Goal: Information Seeking & Learning: Learn about a topic

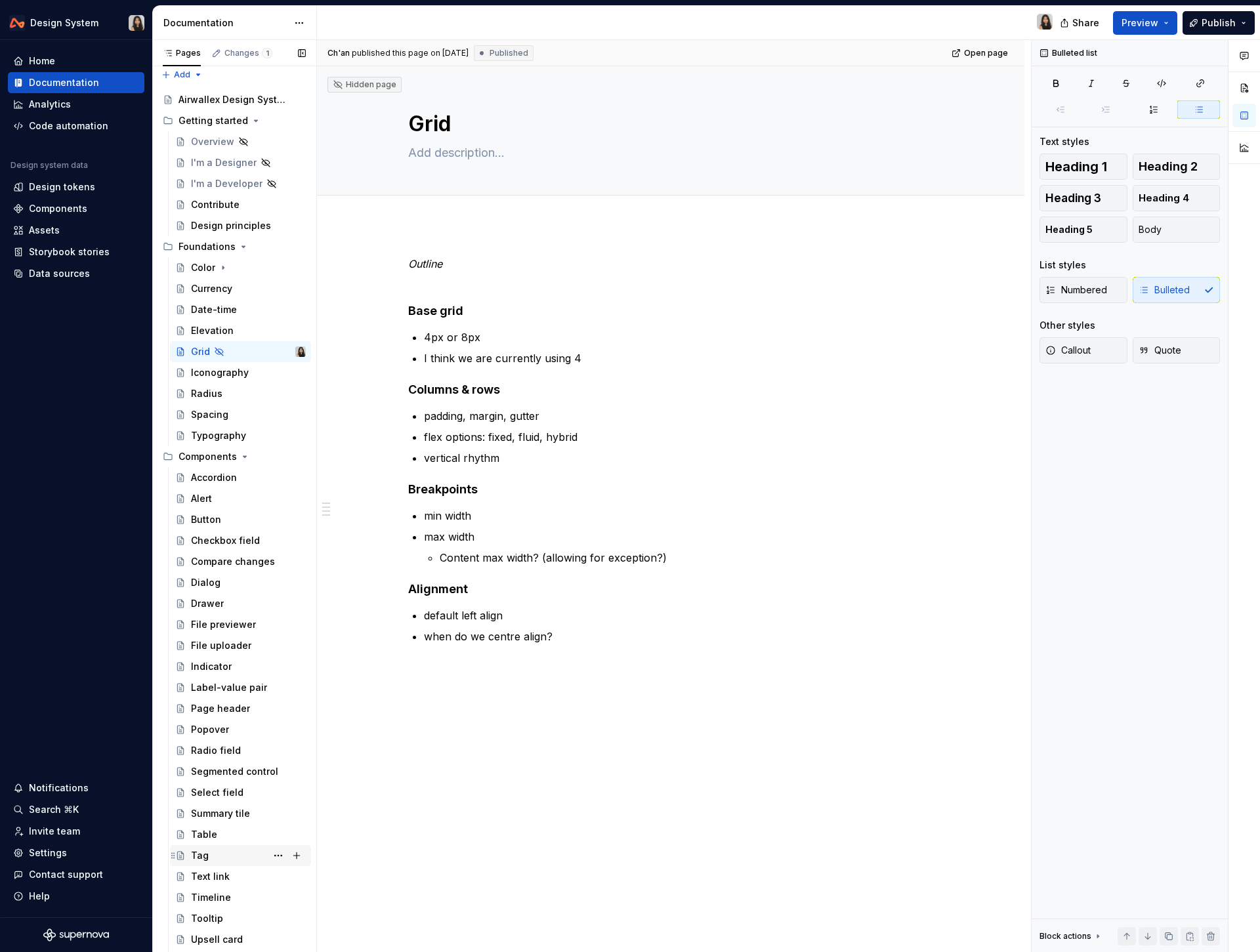
scroll to position [7, 0]
click at [211, 911] on div "Tooltip" at bounding box center [207, 917] width 32 height 13
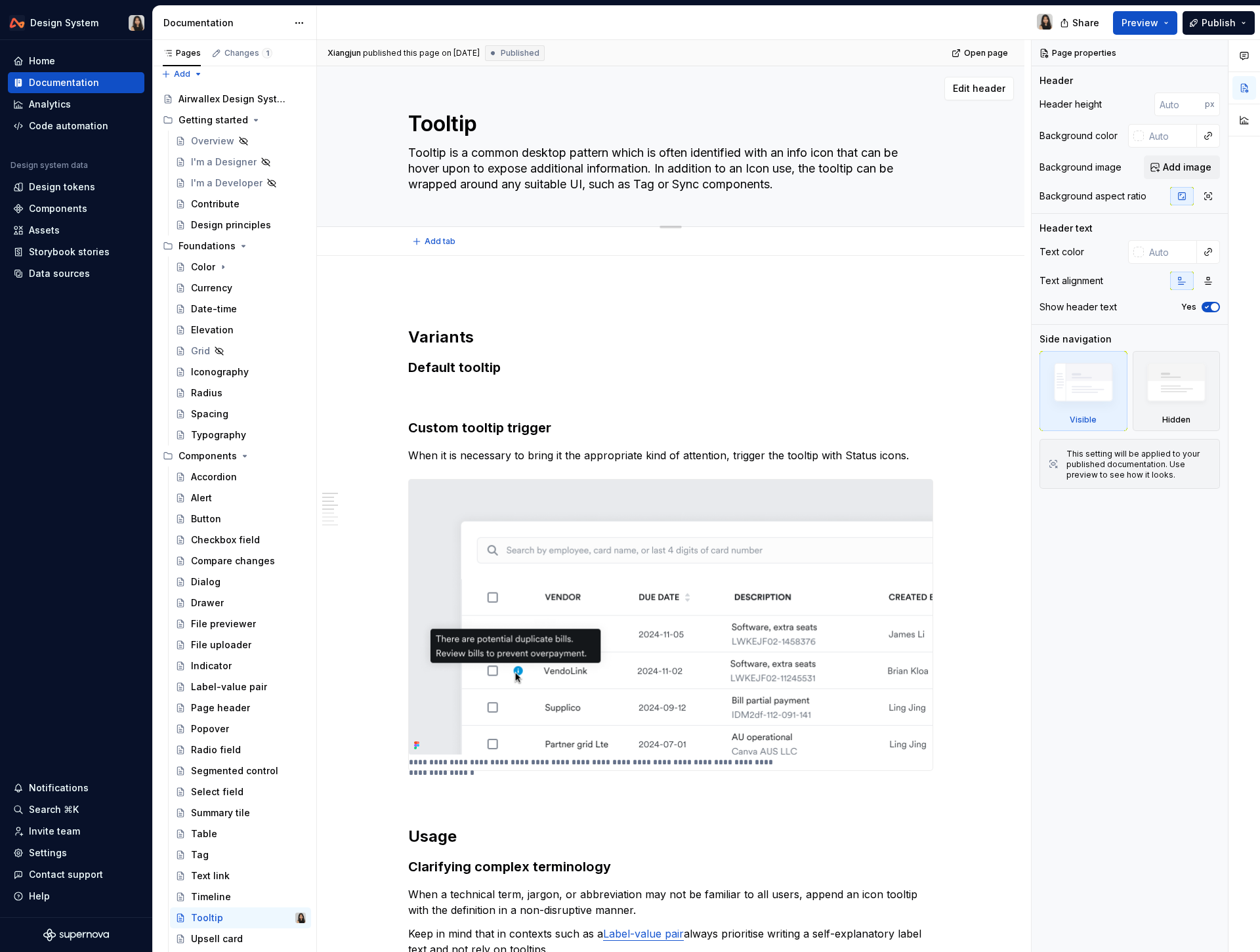
click at [466, 195] on div "Tooltip Tooltip is a common desktop pattern which is often identified with an i…" at bounding box center [671, 146] width 525 height 160
click at [434, 243] on span "Add tab" at bounding box center [440, 241] width 31 height 10
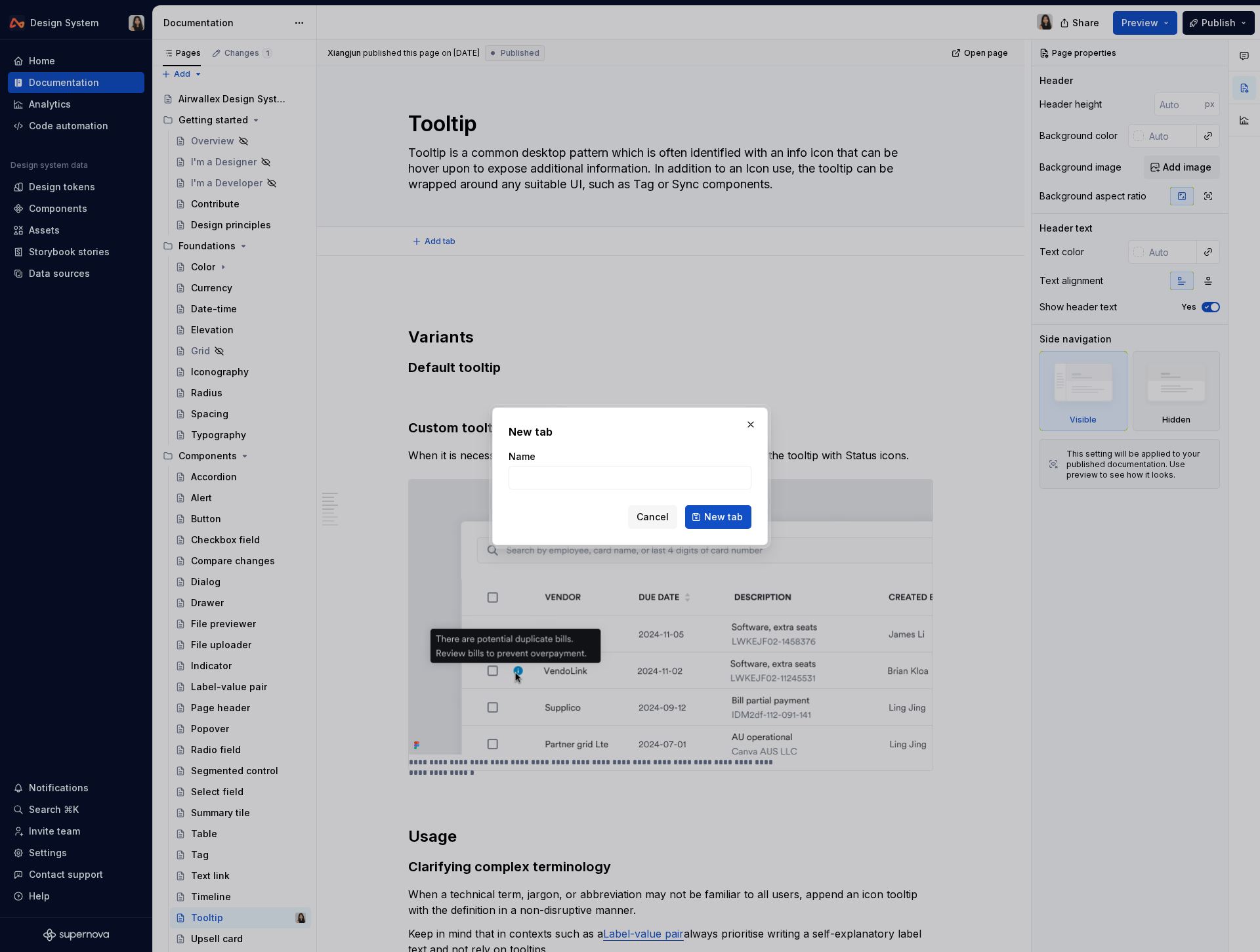
type textarea "*"
type input "Webapp"
click at [669, 509] on button "Cancel" at bounding box center [652, 517] width 49 height 24
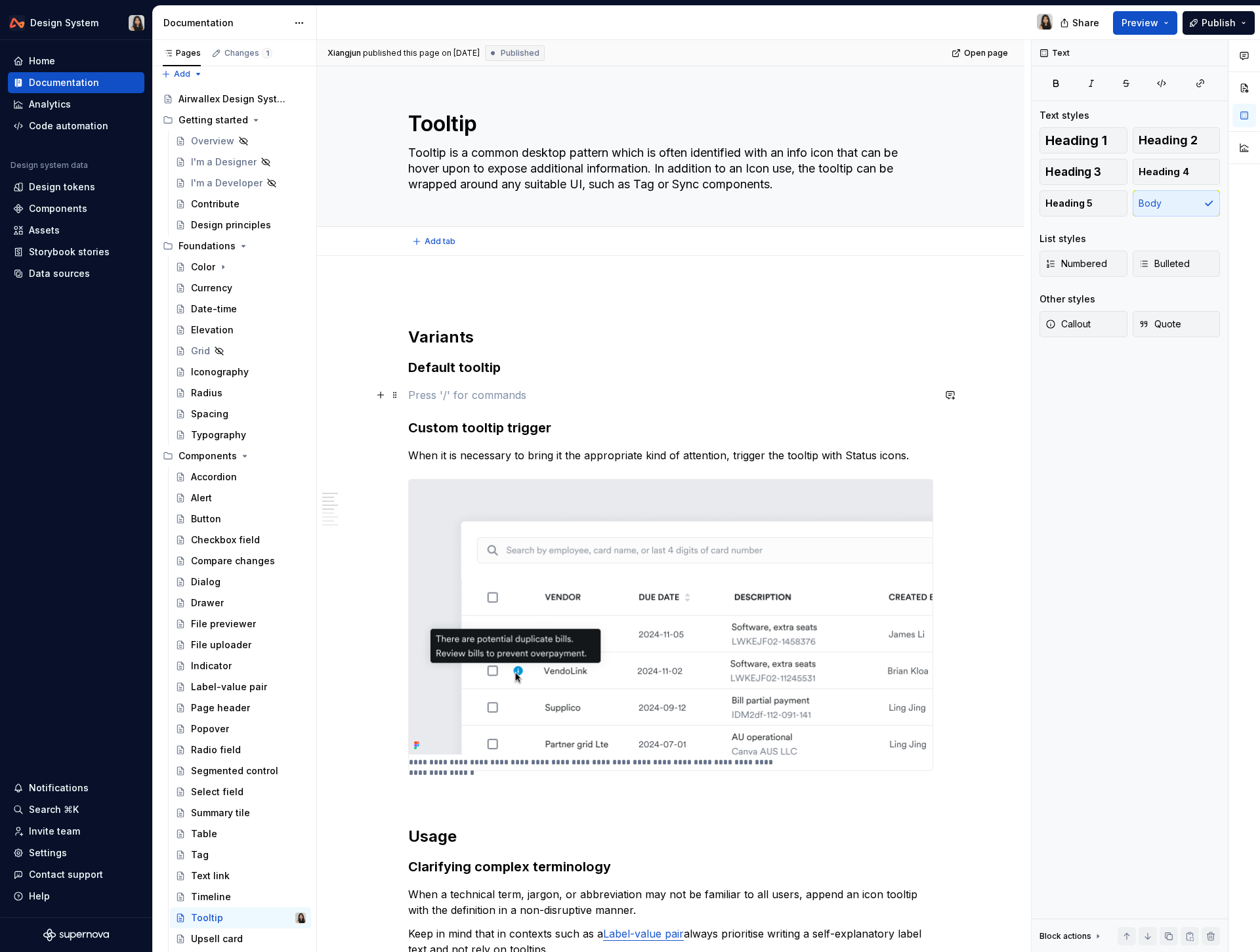
click at [486, 393] on p at bounding box center [671, 395] width 525 height 16
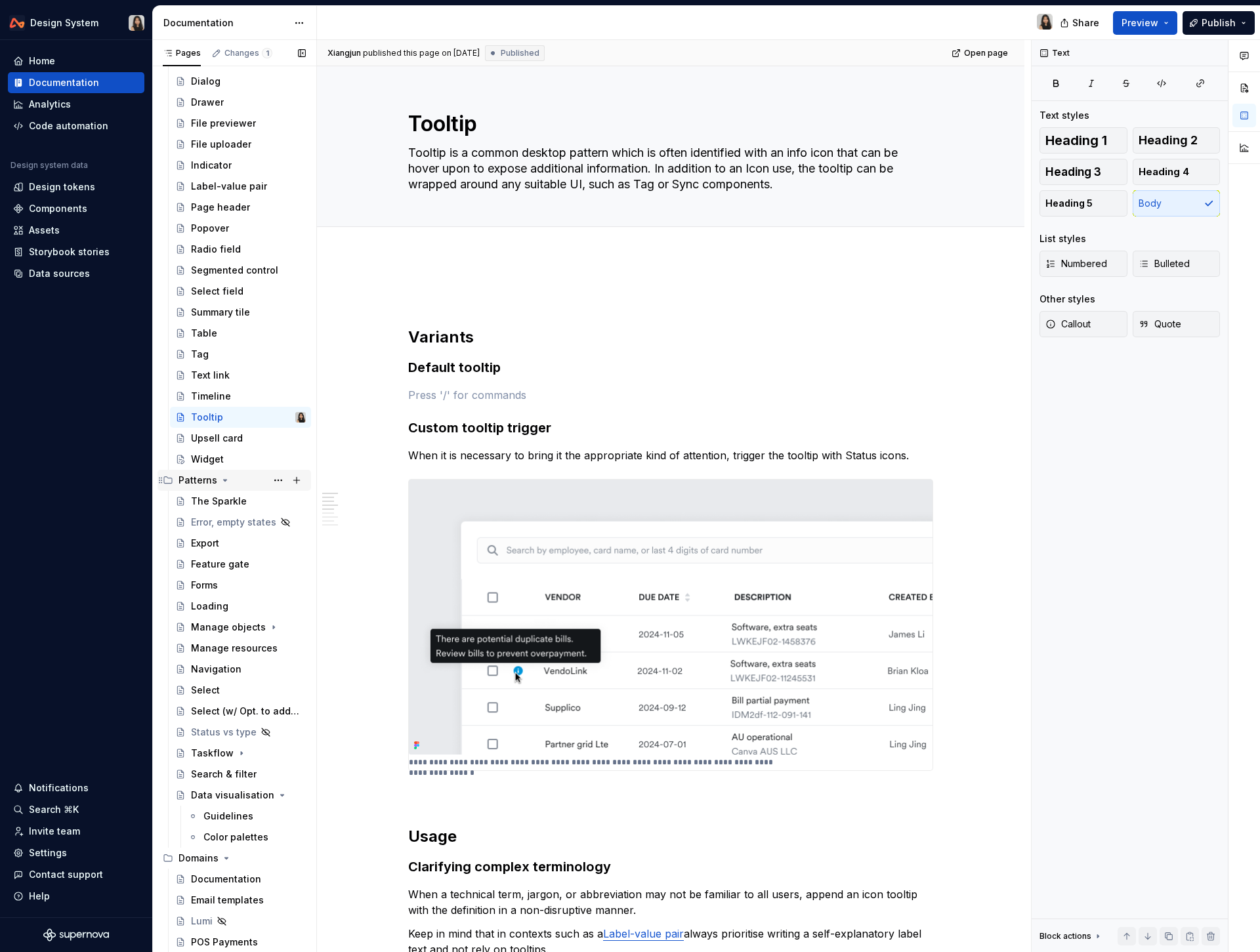
scroll to position [518, 0]
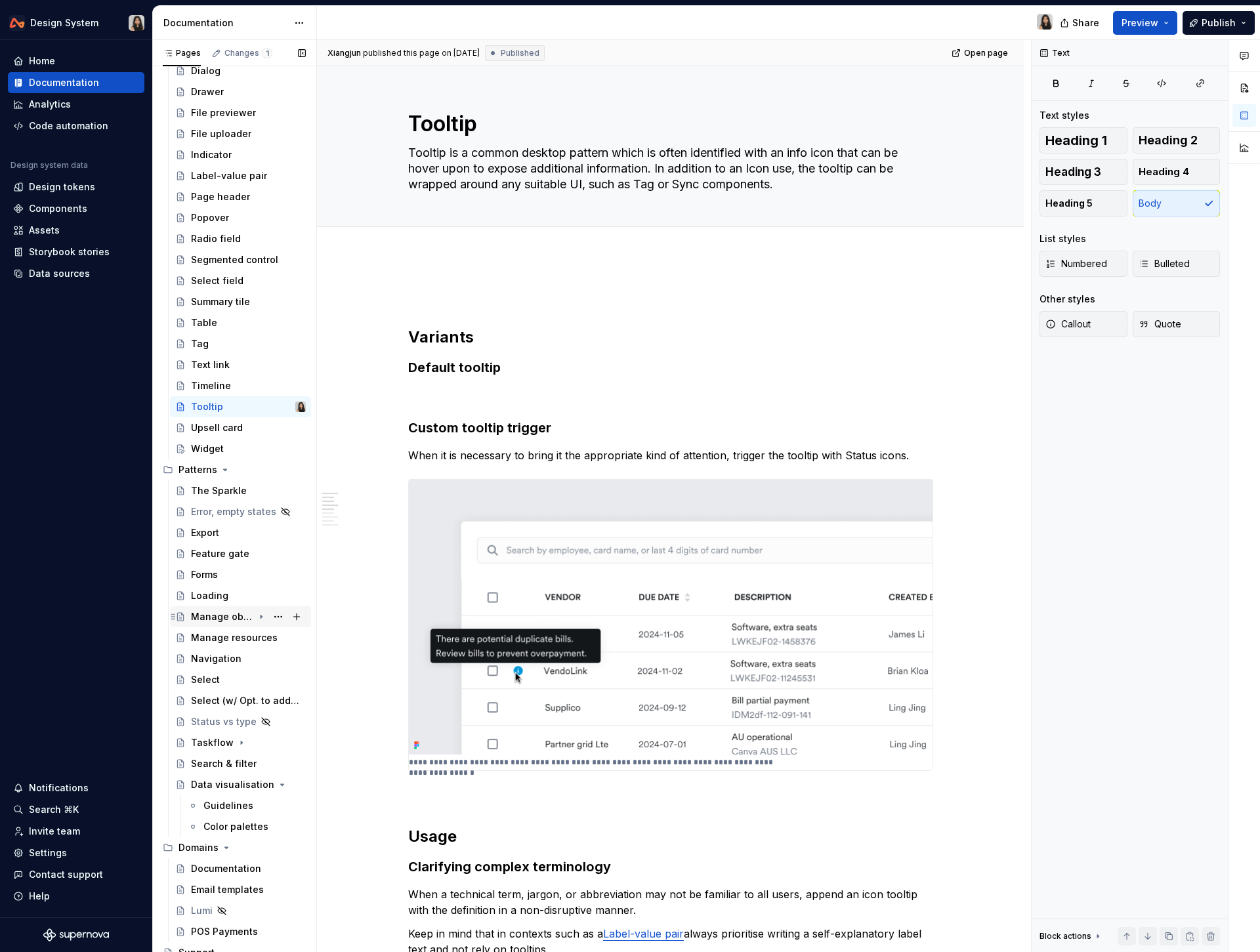
click at [221, 620] on div "Manage objects" at bounding box center [222, 616] width 62 height 13
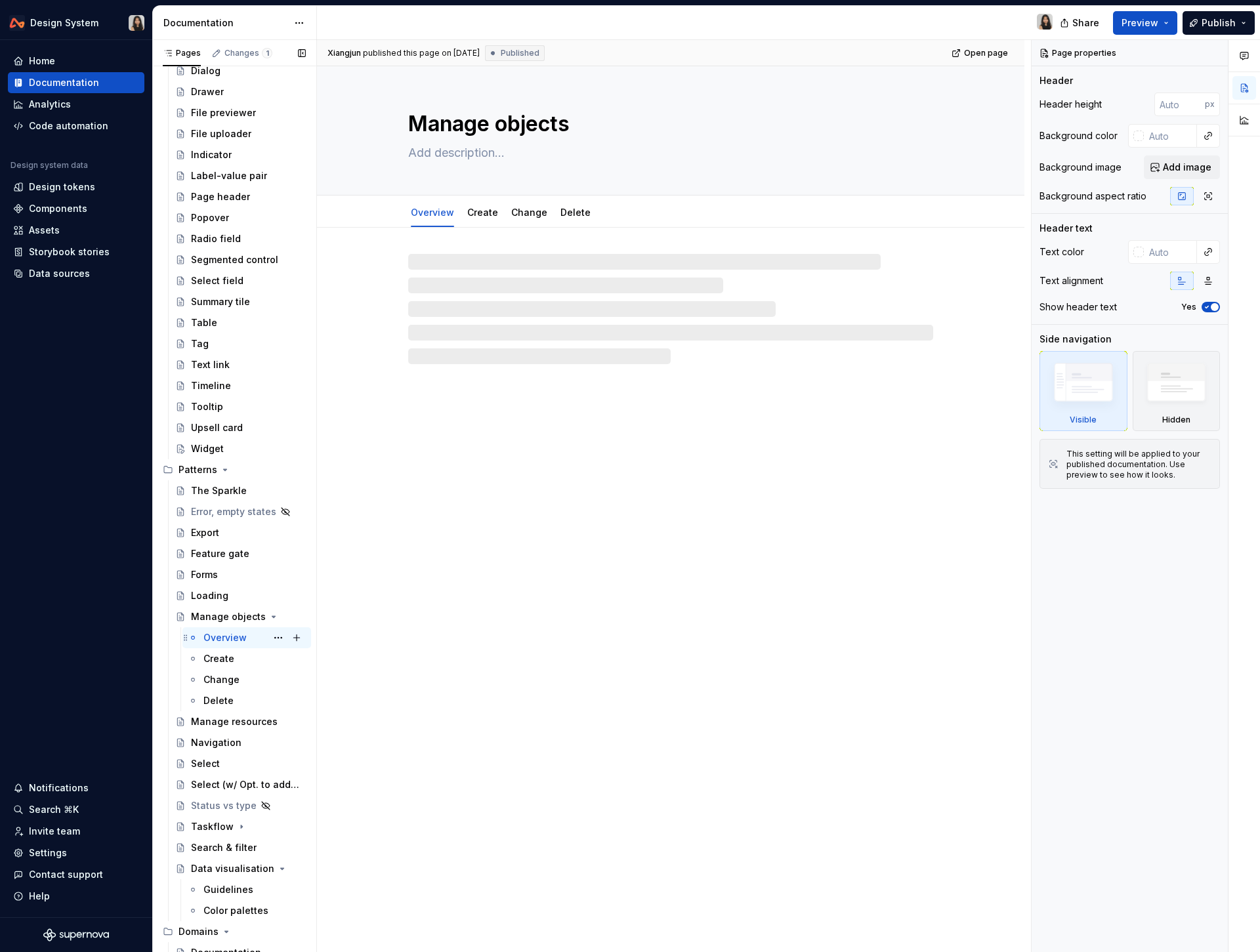
click at [221, 643] on div "Overview" at bounding box center [225, 637] width 43 height 13
click at [249, 638] on div "Overview" at bounding box center [255, 637] width 102 height 18
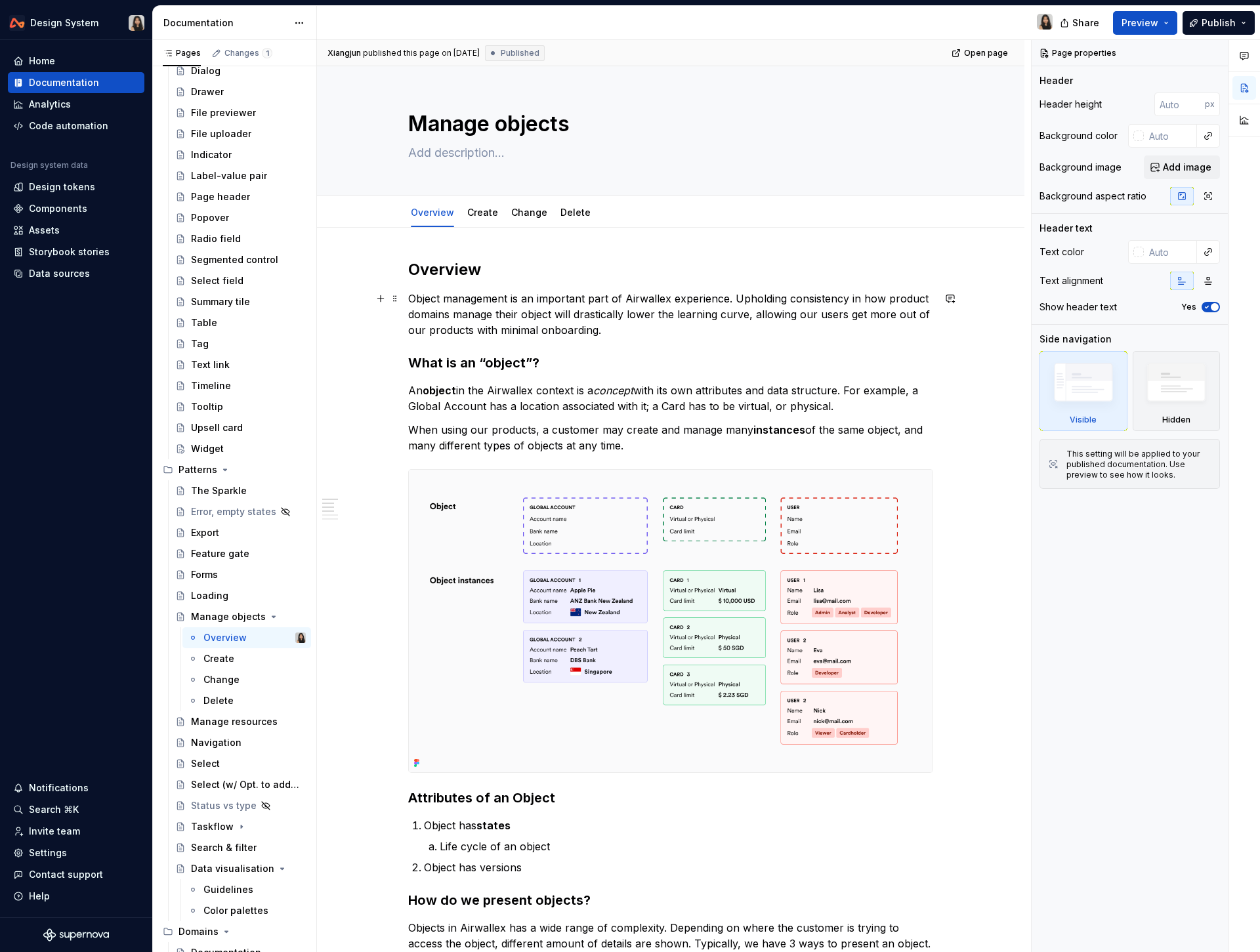
scroll to position [925, 0]
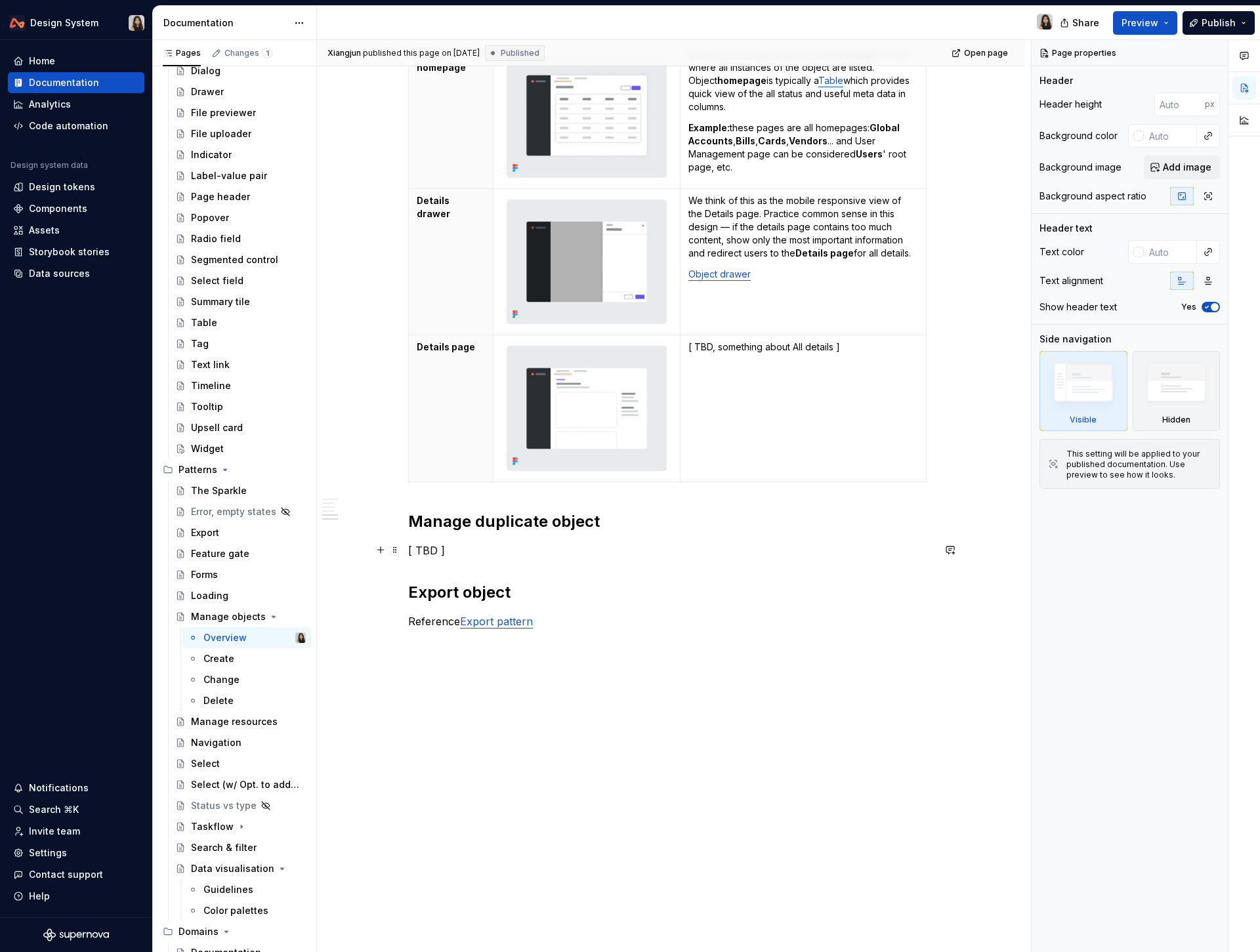
type textarea "*"
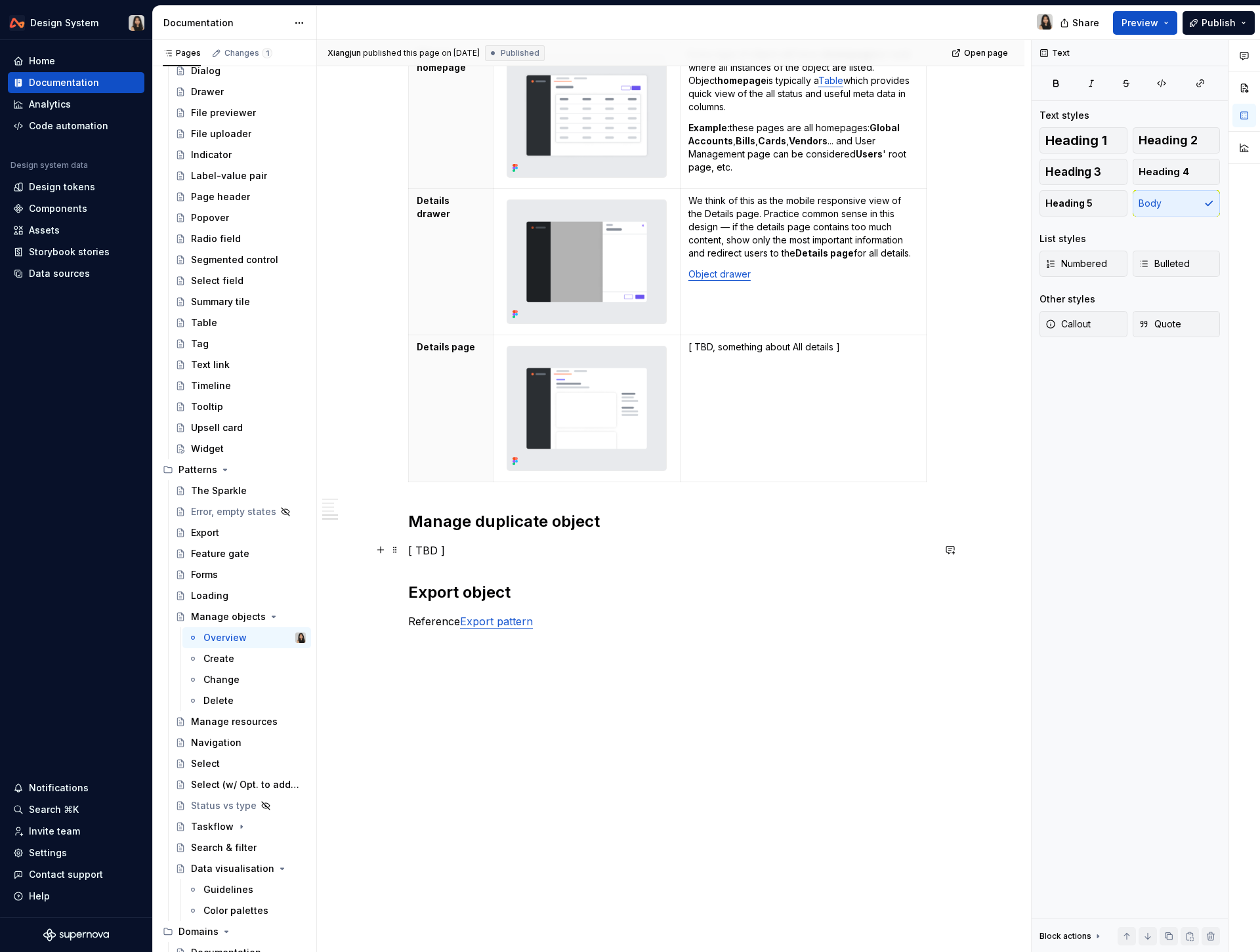
click at [524, 548] on p "[ TBD ]" at bounding box center [671, 550] width 525 height 16
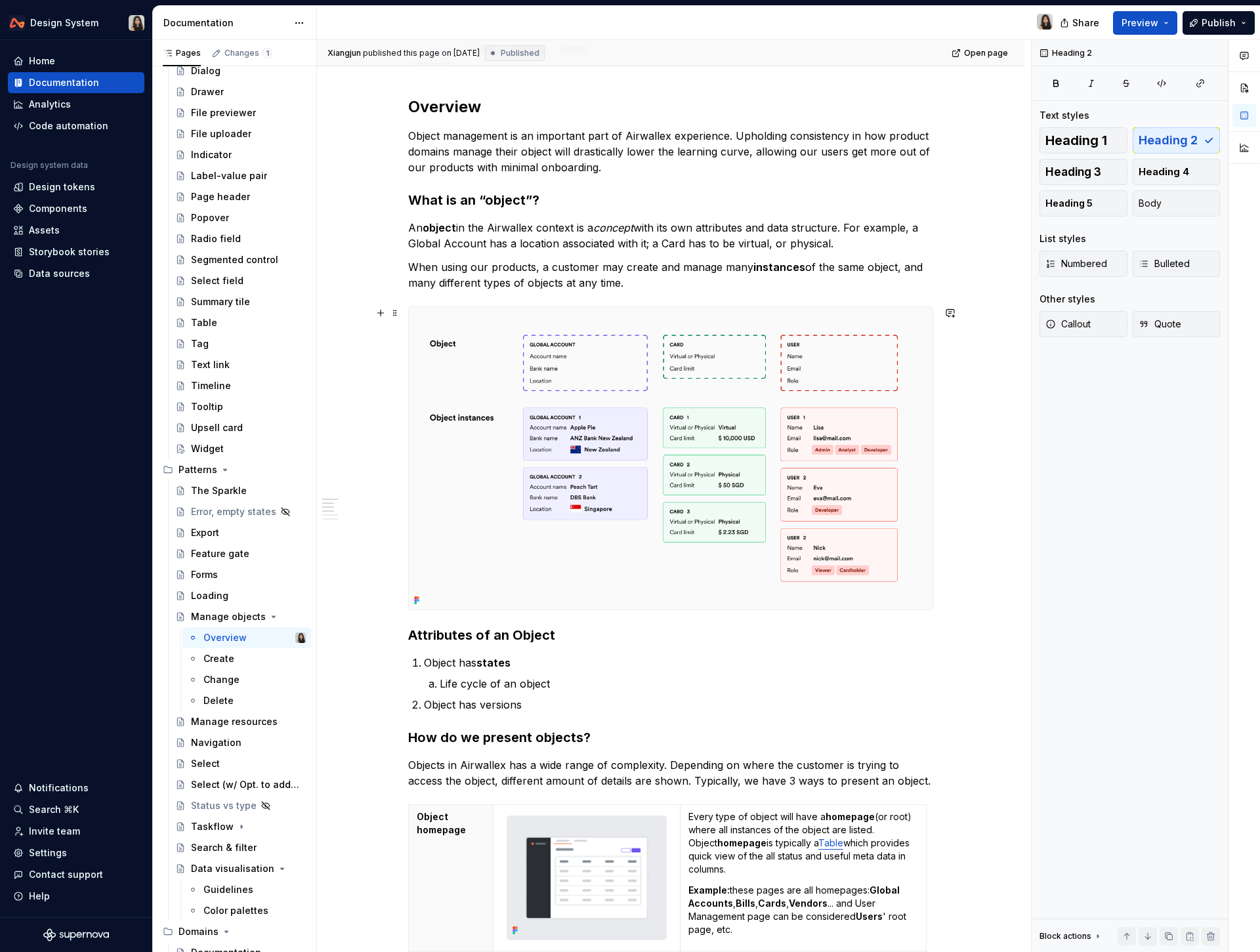
scroll to position [163, 0]
click at [535, 630] on h3 "Attributes of an Object" at bounding box center [671, 634] width 525 height 18
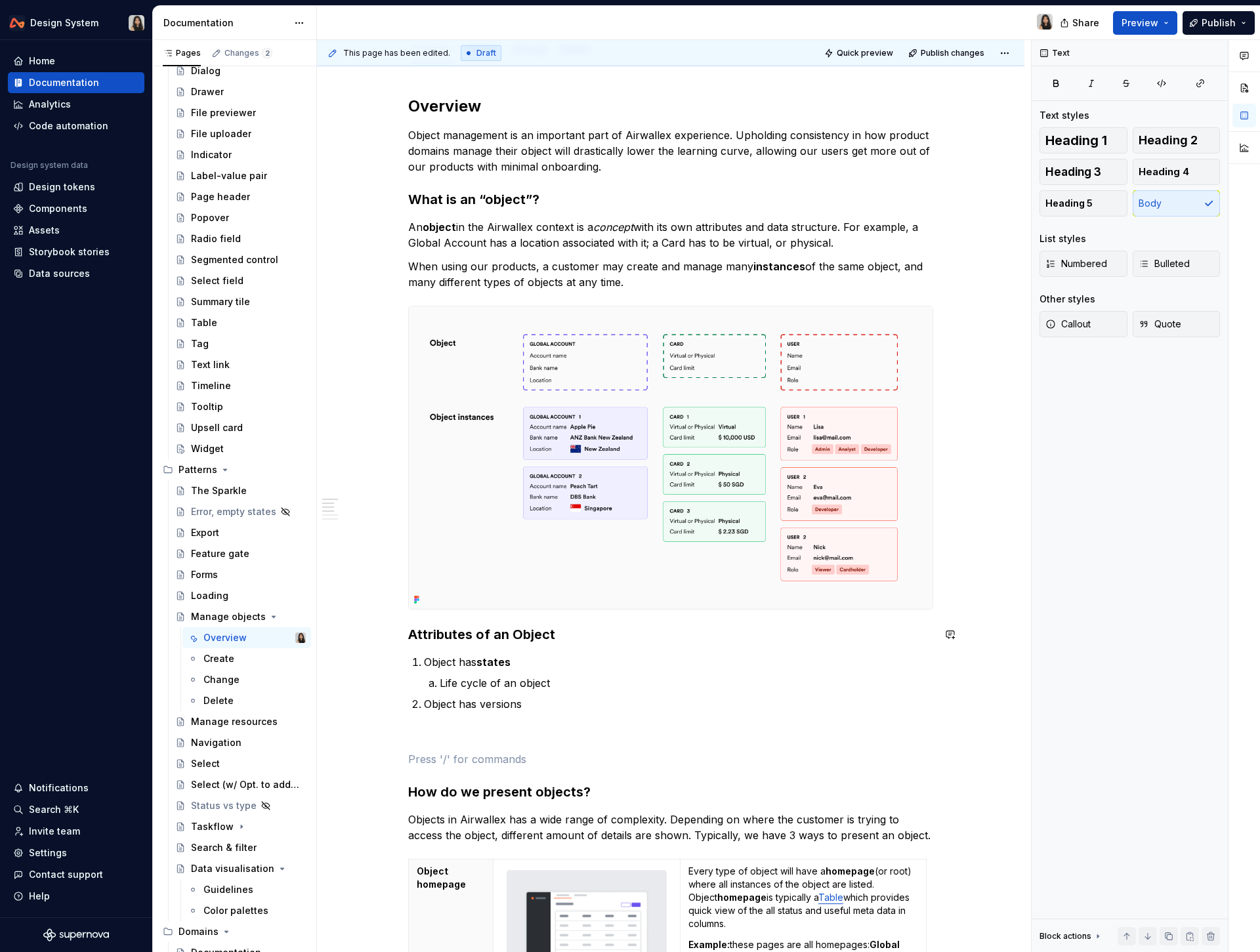
paste div
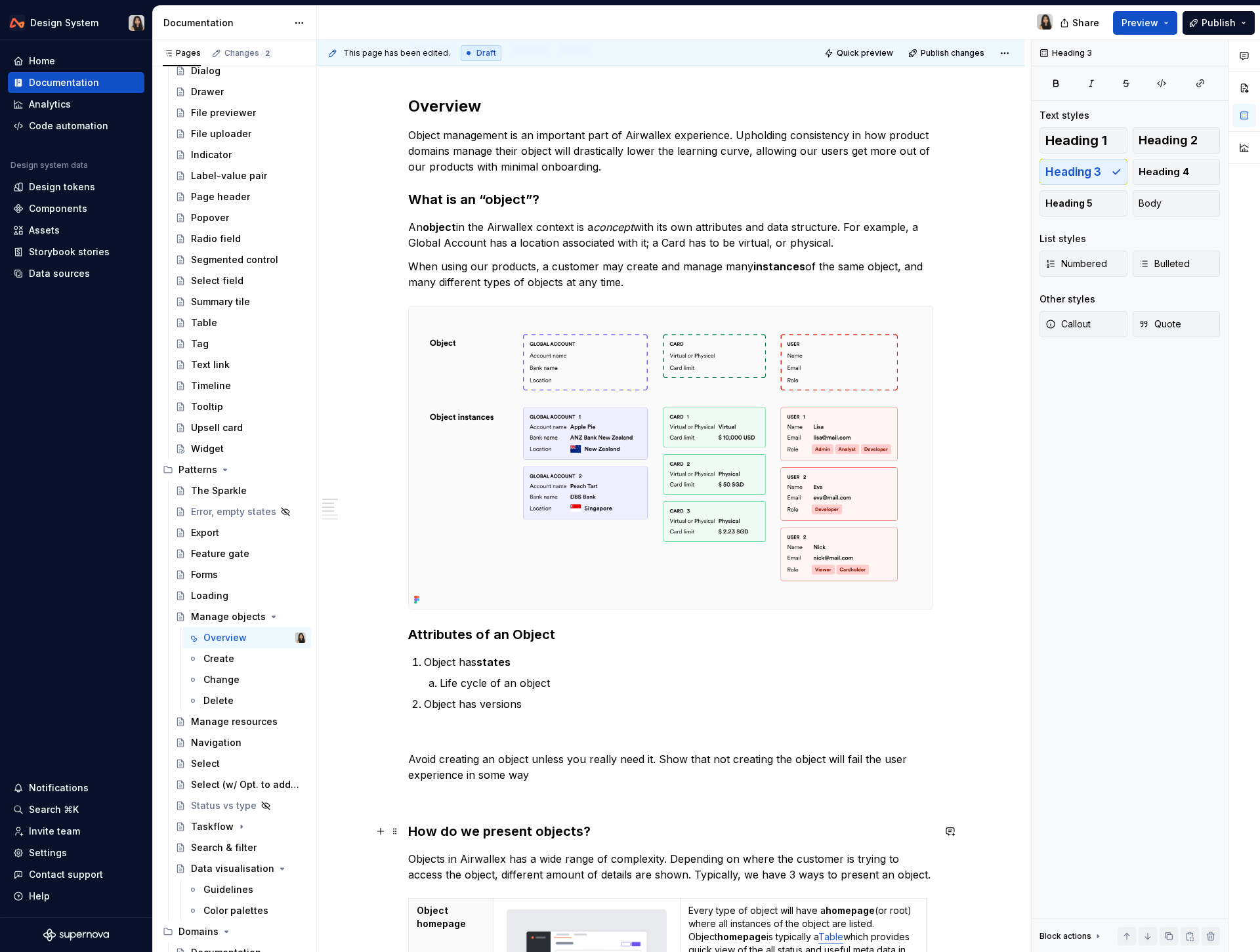
click at [447, 832] on h3 "How do we present objects?" at bounding box center [671, 831] width 525 height 18
click at [400, 757] on span at bounding box center [395, 759] width 10 height 18
click at [527, 772] on p "Avoid creating an object unless you really need it. Show that not creating the …" at bounding box center [671, 767] width 525 height 31
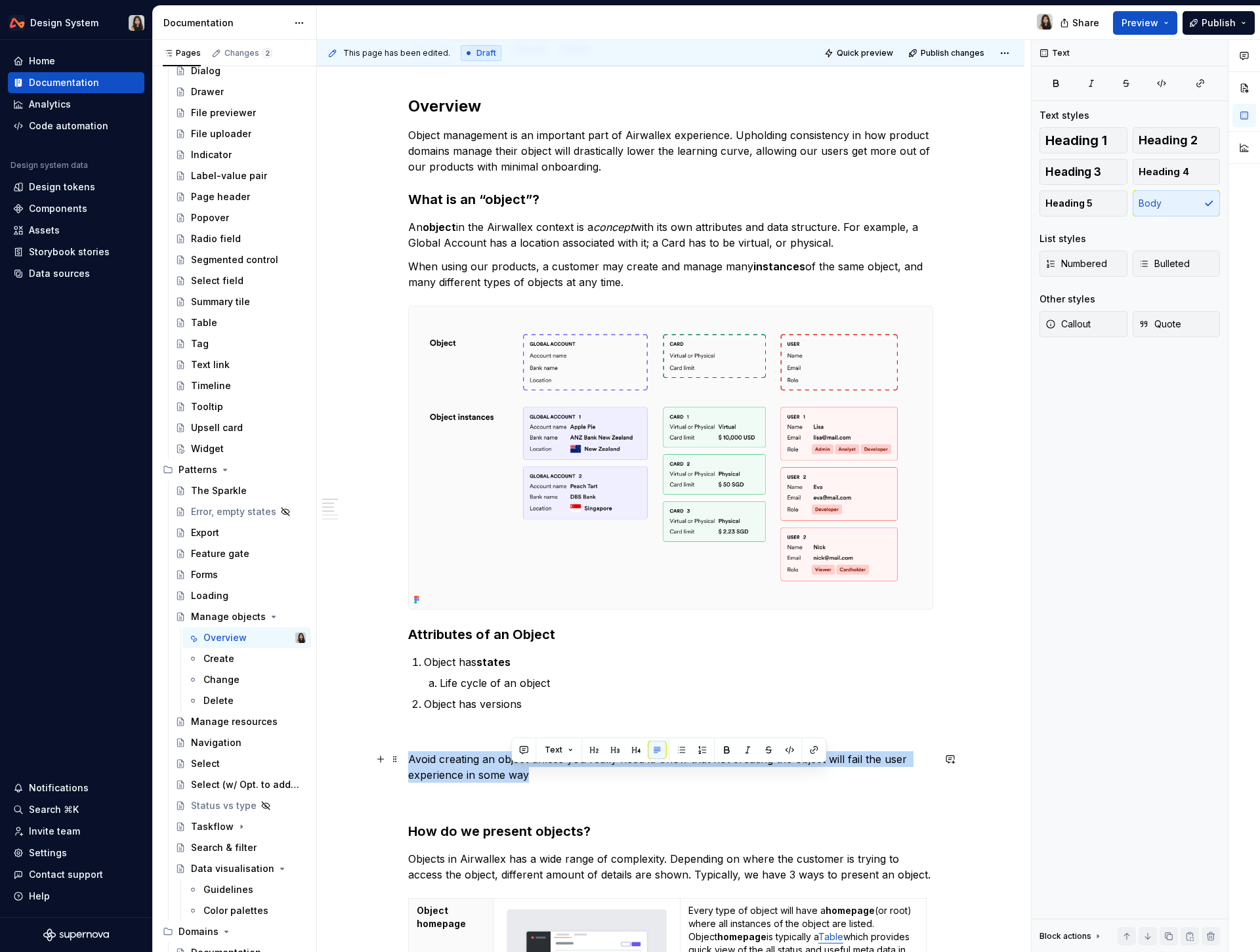
click at [527, 772] on p "Avoid creating an object unless you really need it. Show that not creating the …" at bounding box center [671, 767] width 525 height 31
click at [466, 737] on button "Text" at bounding box center [459, 734] width 40 height 18
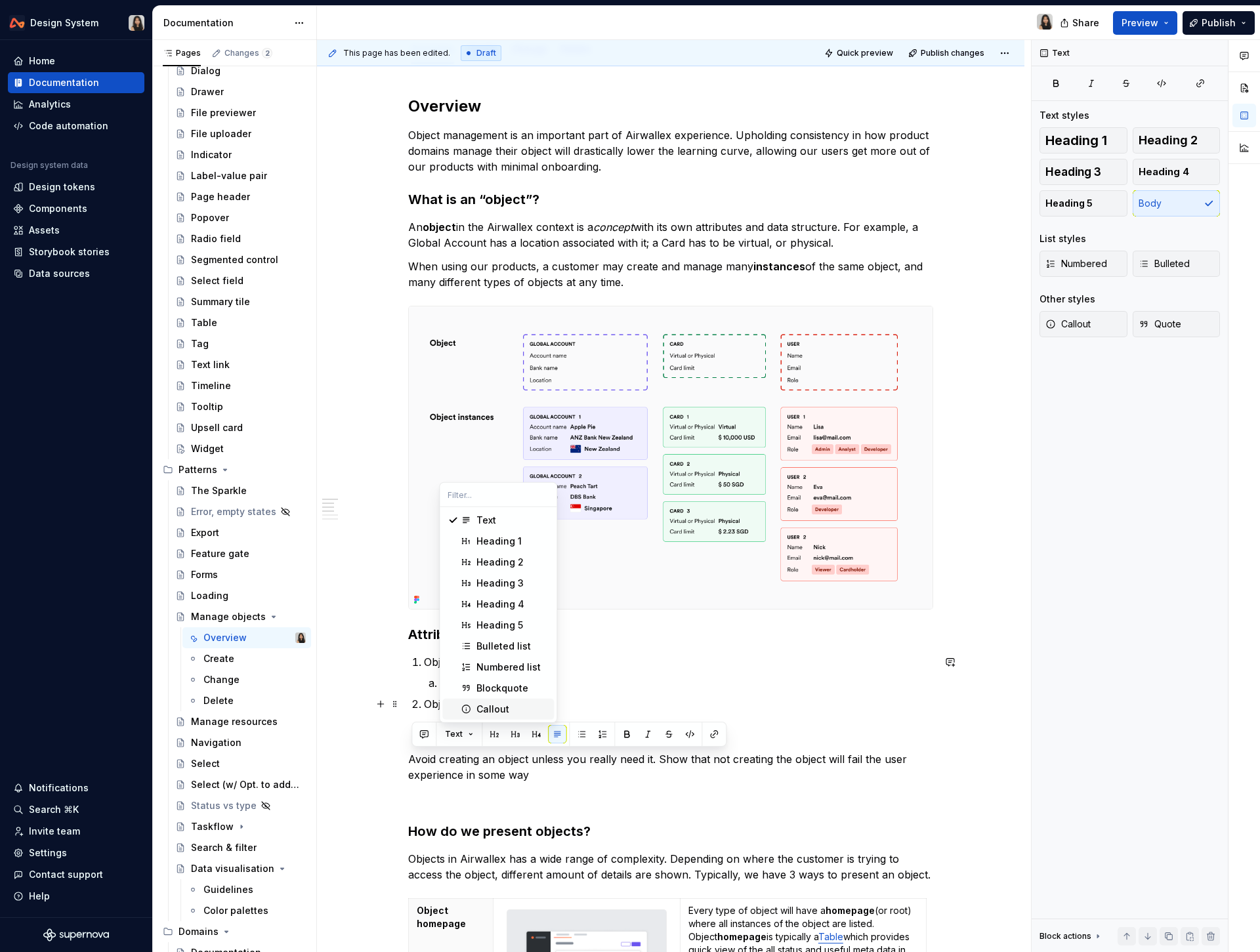
click at [516, 705] on div "Callout" at bounding box center [512, 709] width 72 height 13
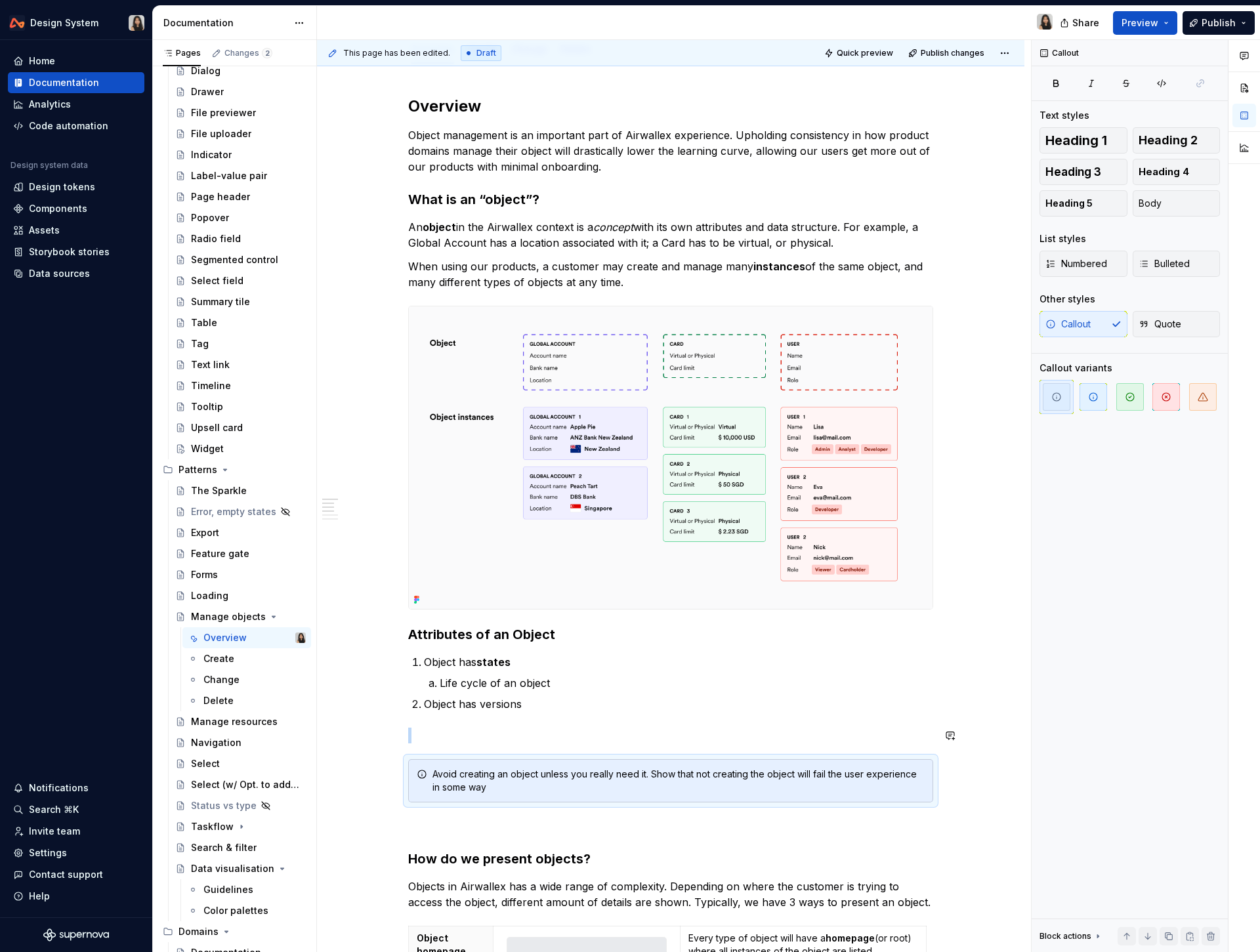
click at [585, 746] on div "Overview Object management is an important part of Airwallex experience. Uphold…" at bounding box center [671, 816] width 525 height 1441
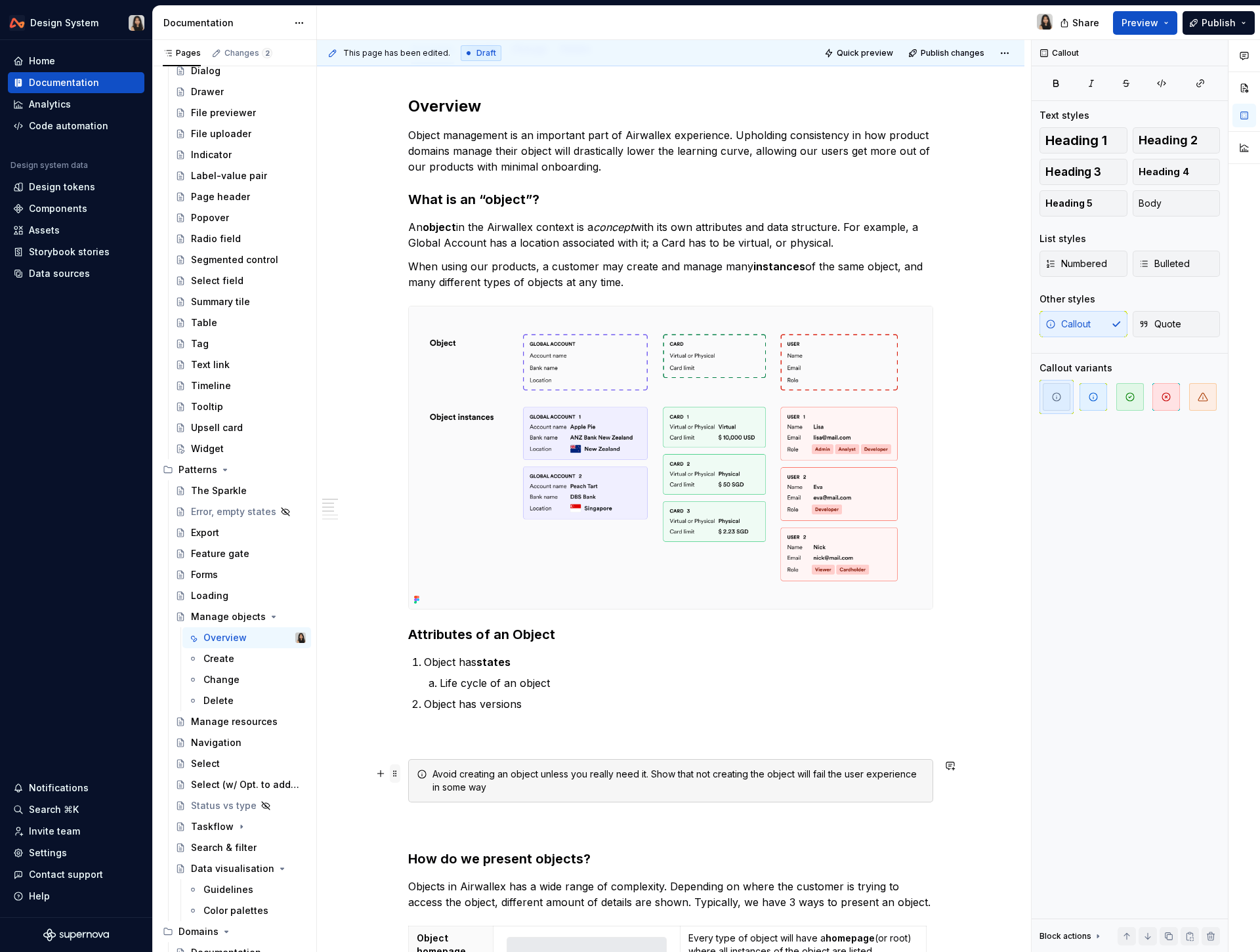
click at [397, 774] on span at bounding box center [395, 773] width 10 height 18
click at [550, 784] on div "Avoid creating an object unless you really need it. Show that not creating the …" at bounding box center [678, 781] width 492 height 26
click at [399, 772] on span at bounding box center [395, 773] width 10 height 18
click at [568, 770] on div "Avoid creating an object unless you really need it. Show that not creating the …" at bounding box center [678, 781] width 492 height 26
click at [488, 770] on div "Avoid creating an object unless you really need it. Show that not creating the …" at bounding box center [678, 781] width 492 height 26
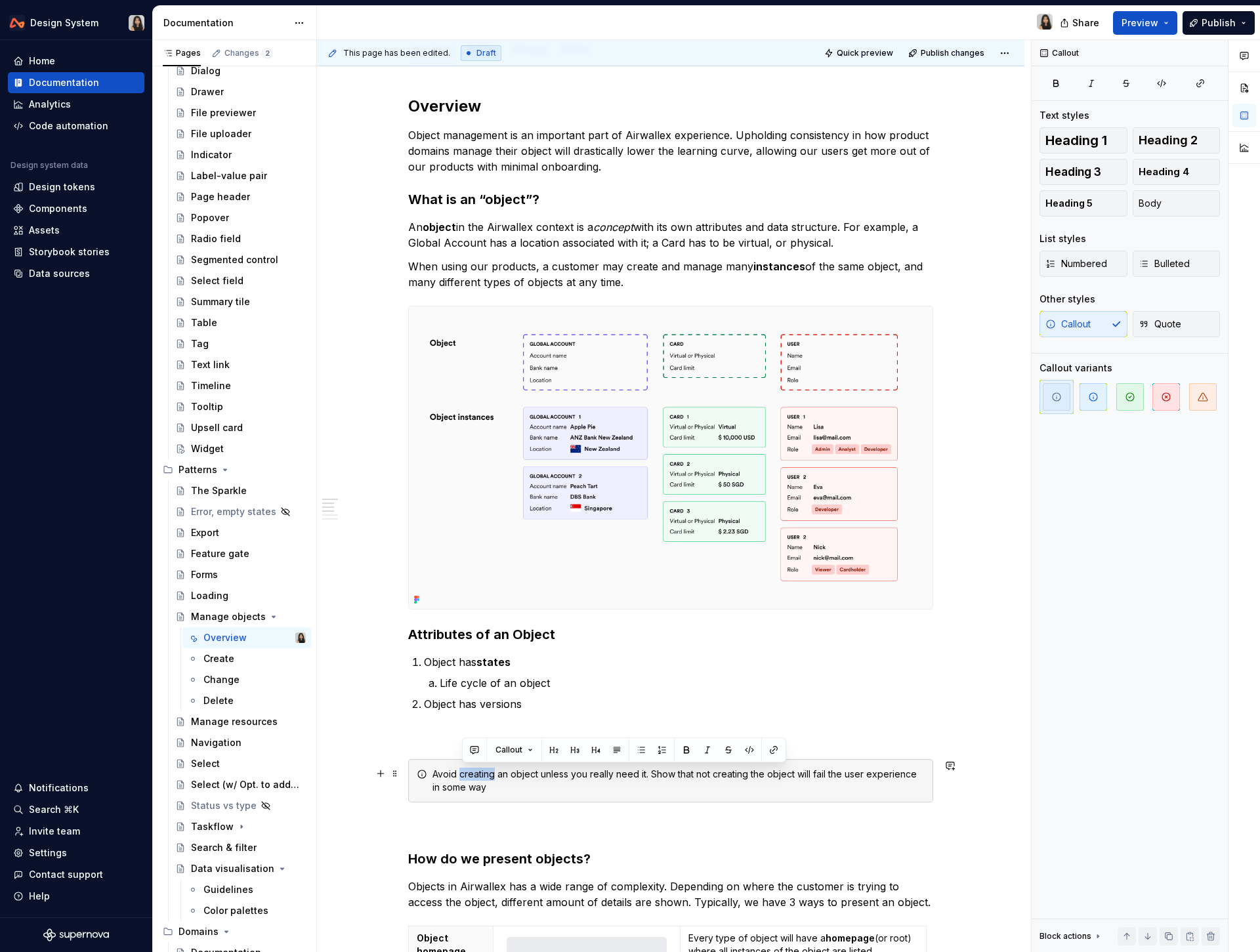
click at [488, 770] on div "Avoid creating an object unless you really need it. Show that not creating the …" at bounding box center [678, 781] width 492 height 26
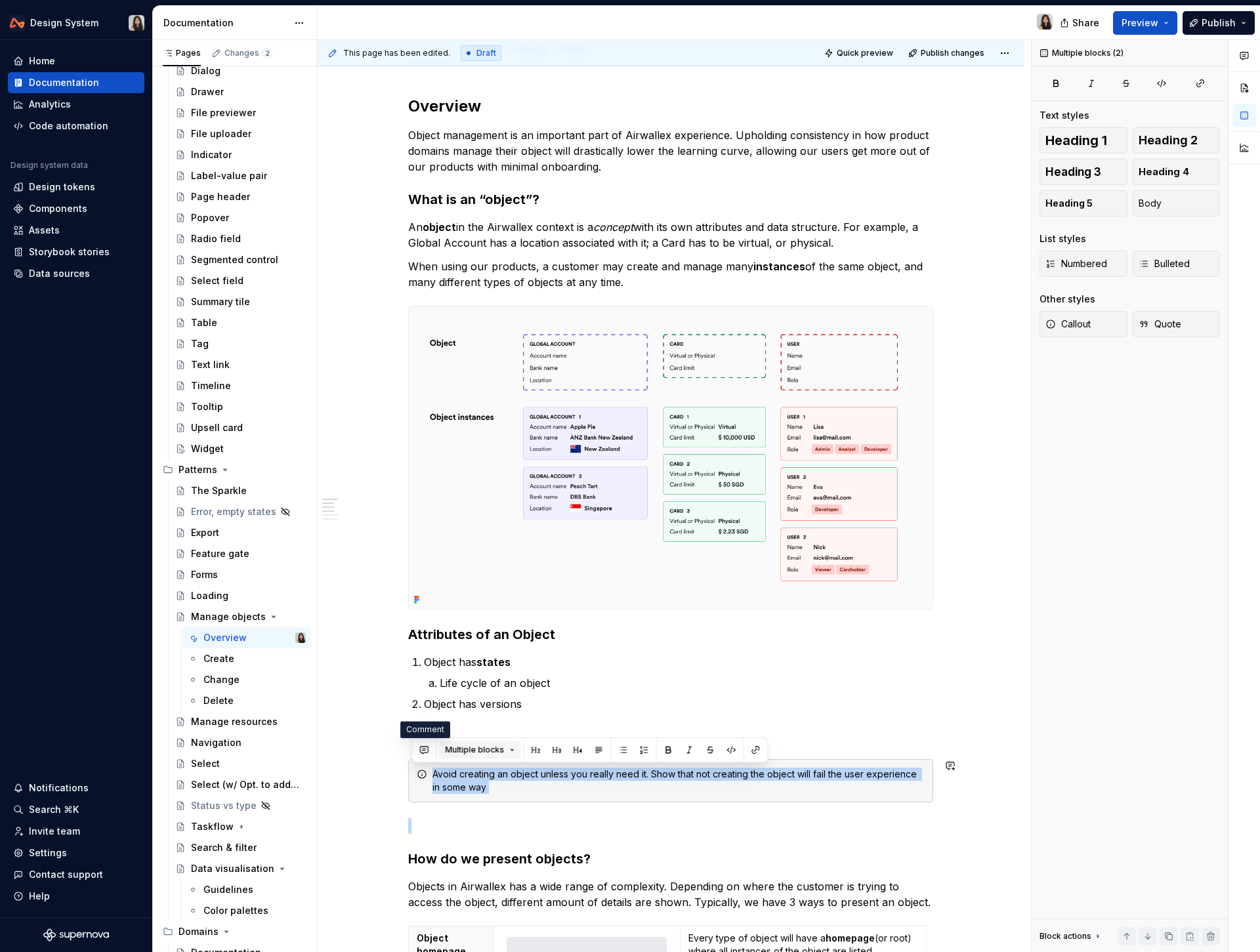
click at [458, 747] on span "Multiple blocks" at bounding box center [474, 749] width 59 height 10
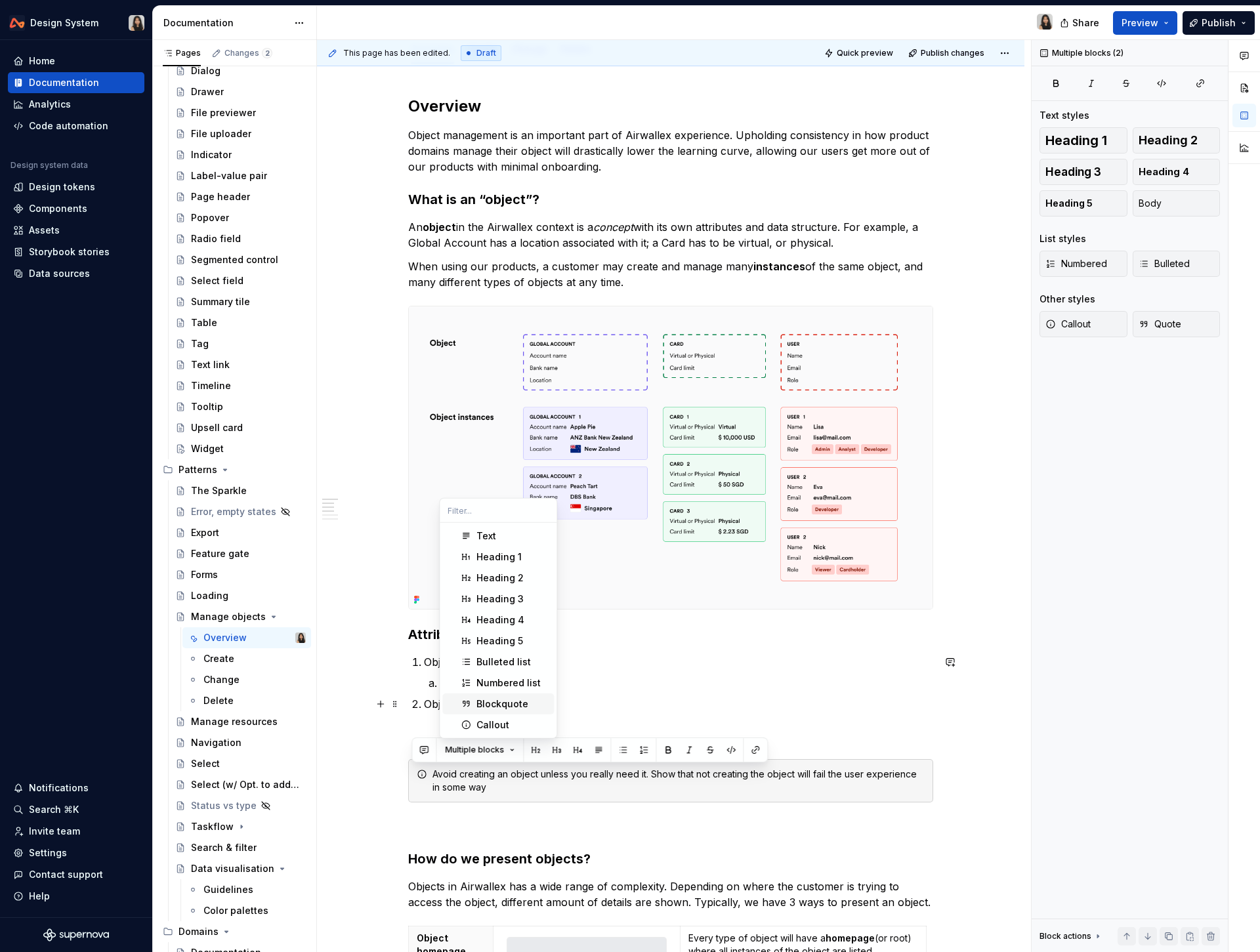
click at [492, 700] on div "Blockquote" at bounding box center [502, 703] width 52 height 13
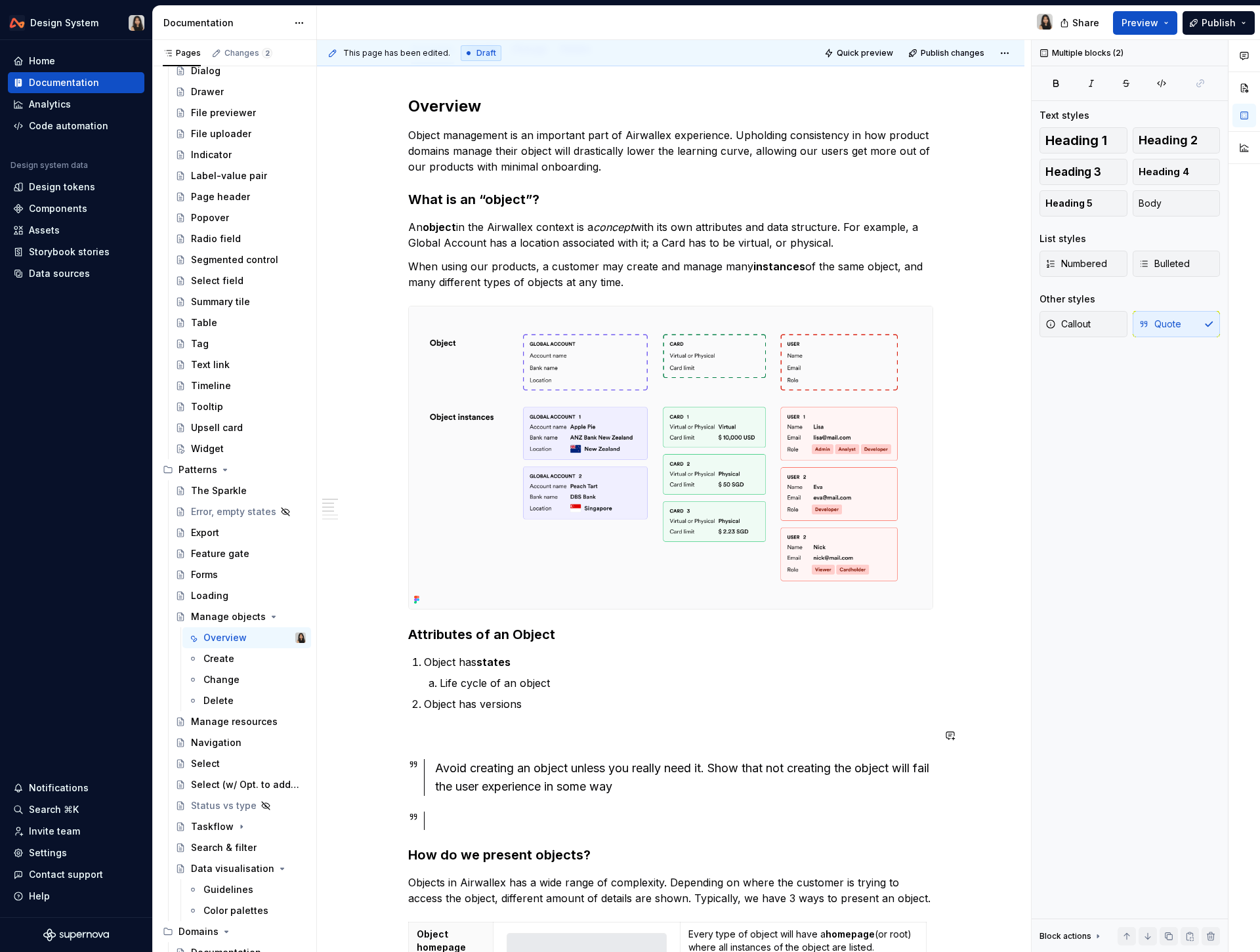
click at [496, 744] on div "Overview Object management is an important part of Airwallex experience. Uphold…" at bounding box center [671, 814] width 525 height 1437
click at [475, 822] on div at bounding box center [684, 820] width 498 height 18
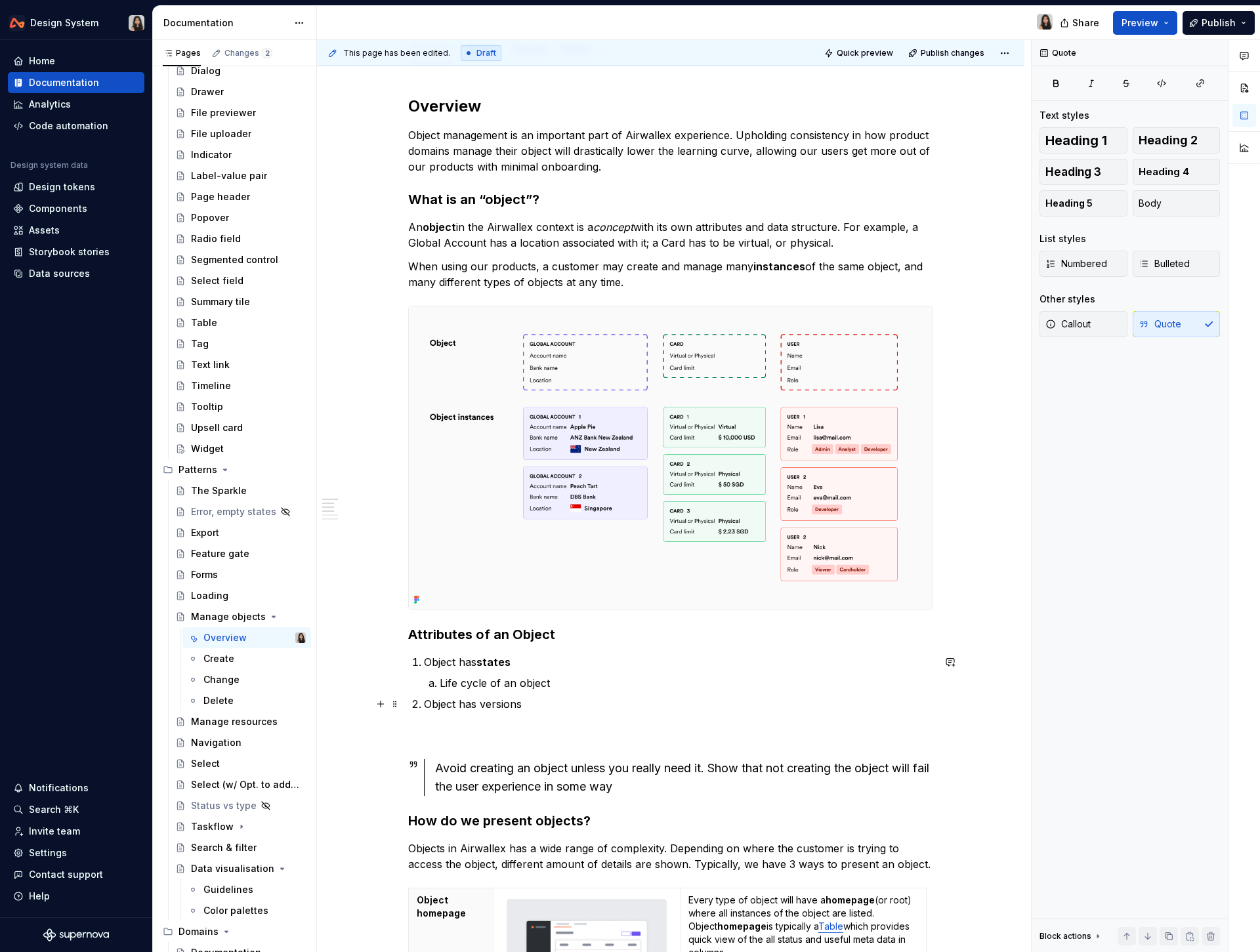
click at [497, 710] on p "Object has versions" at bounding box center [678, 703] width 509 height 16
click at [497, 738] on p at bounding box center [671, 735] width 525 height 16
click at [464, 708] on button "Text" at bounding box center [459, 710] width 40 height 18
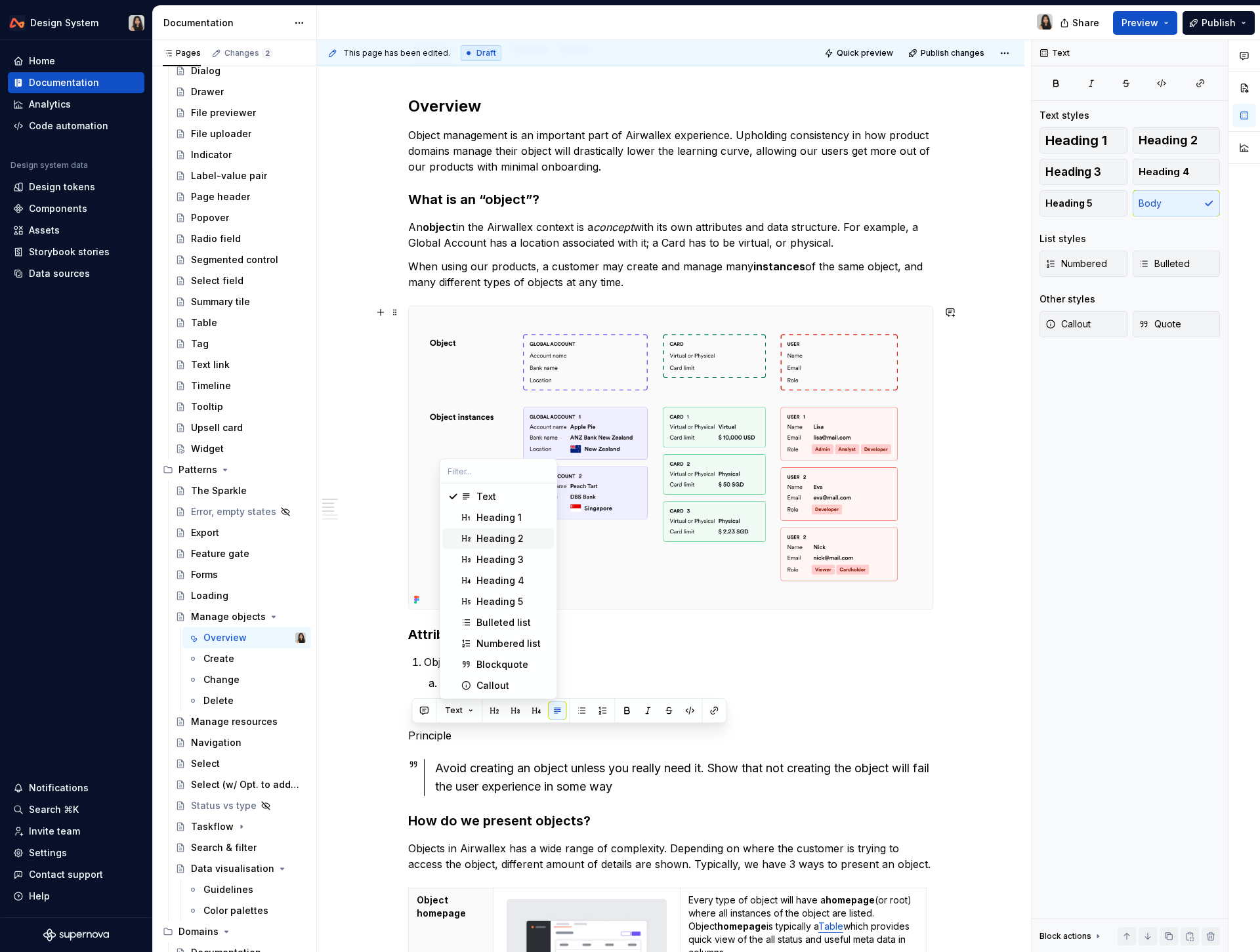
click at [527, 534] on div "Heading 2" at bounding box center [512, 538] width 72 height 13
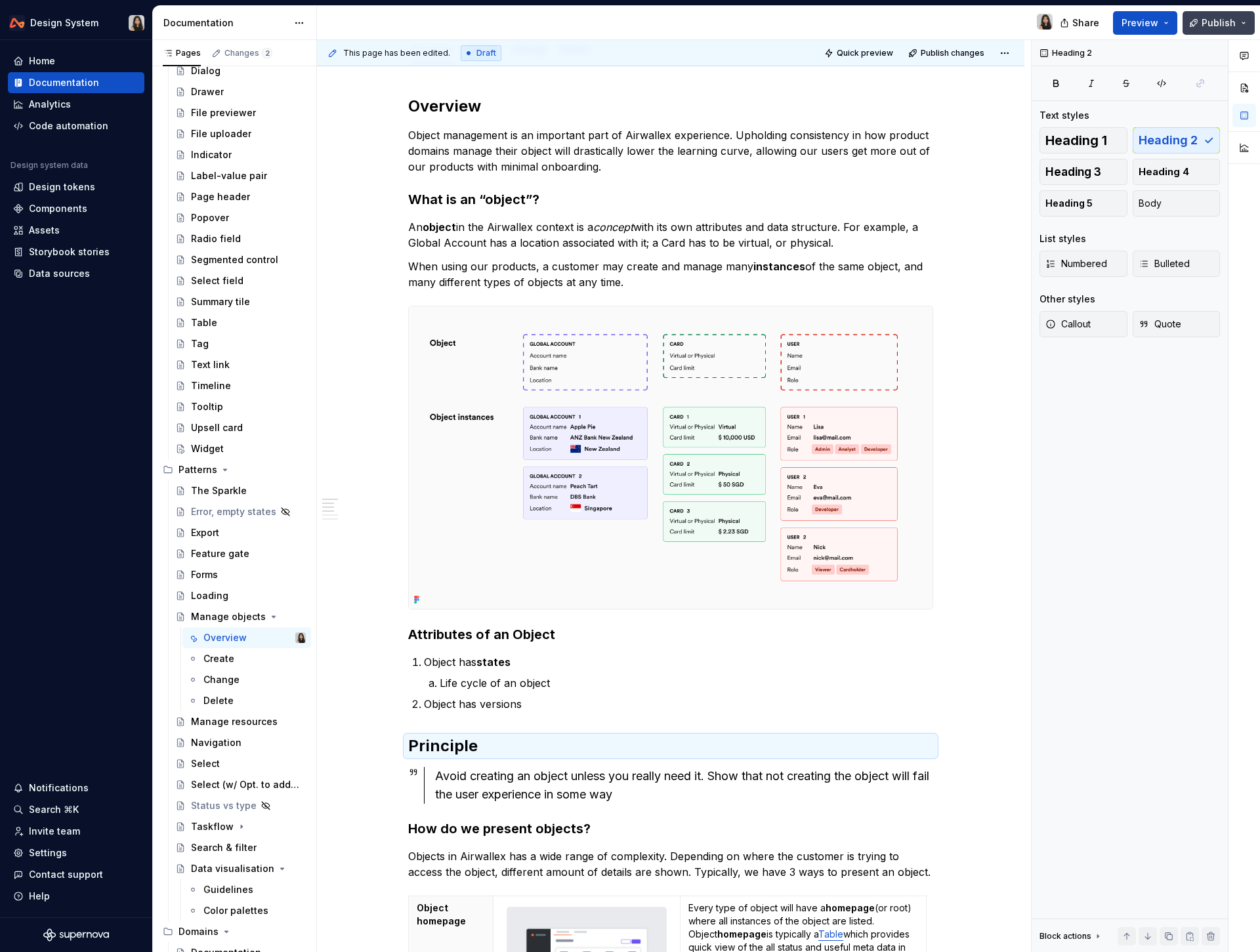
click at [1203, 22] on button "Publish" at bounding box center [1218, 23] width 72 height 24
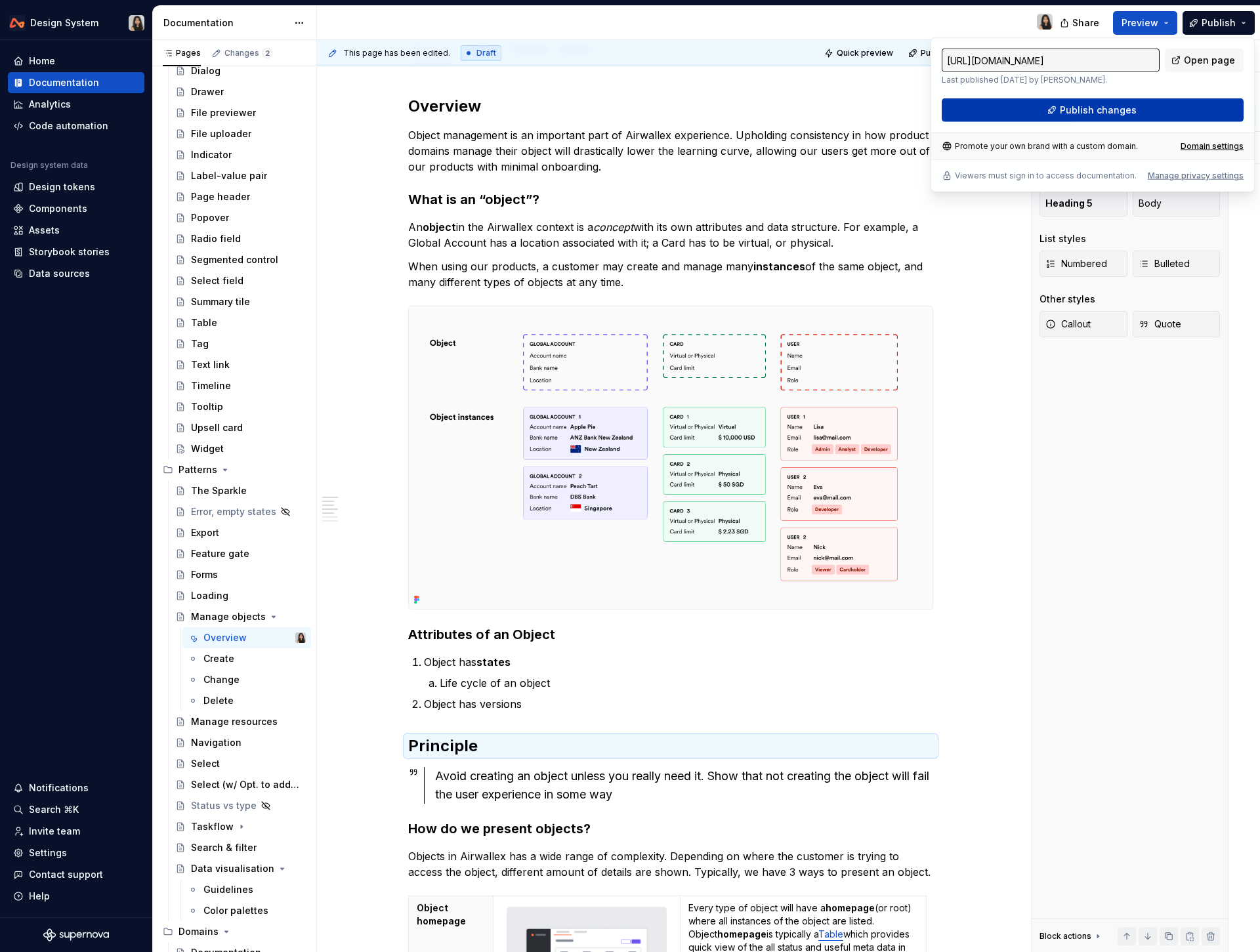
click at [1104, 101] on button "Publish changes" at bounding box center [1093, 110] width 302 height 24
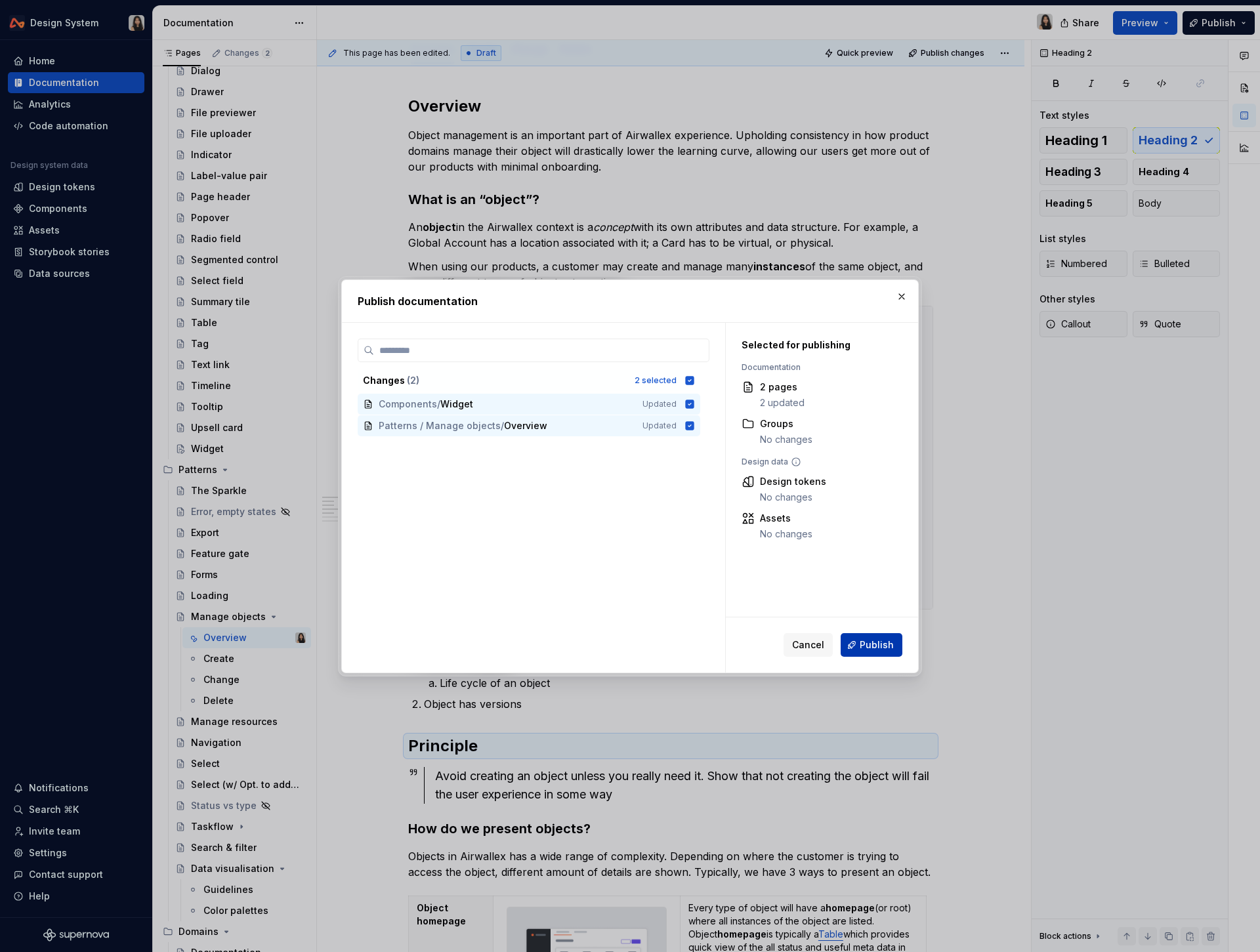
click at [878, 634] on button "Publish" at bounding box center [871, 645] width 61 height 24
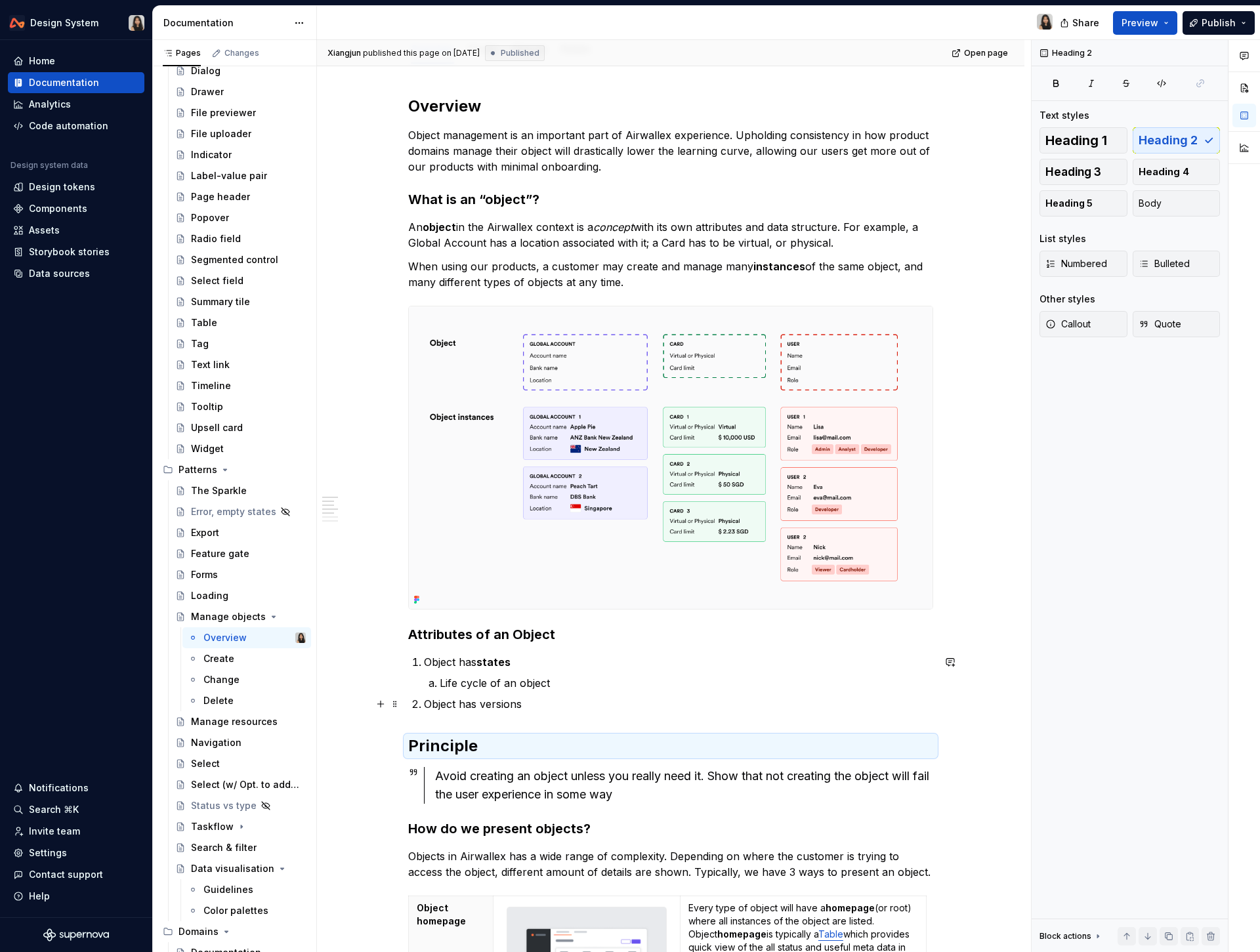
click at [561, 694] on ol "Object has states Life cycle of an object Object has versions" at bounding box center [678, 683] width 509 height 58
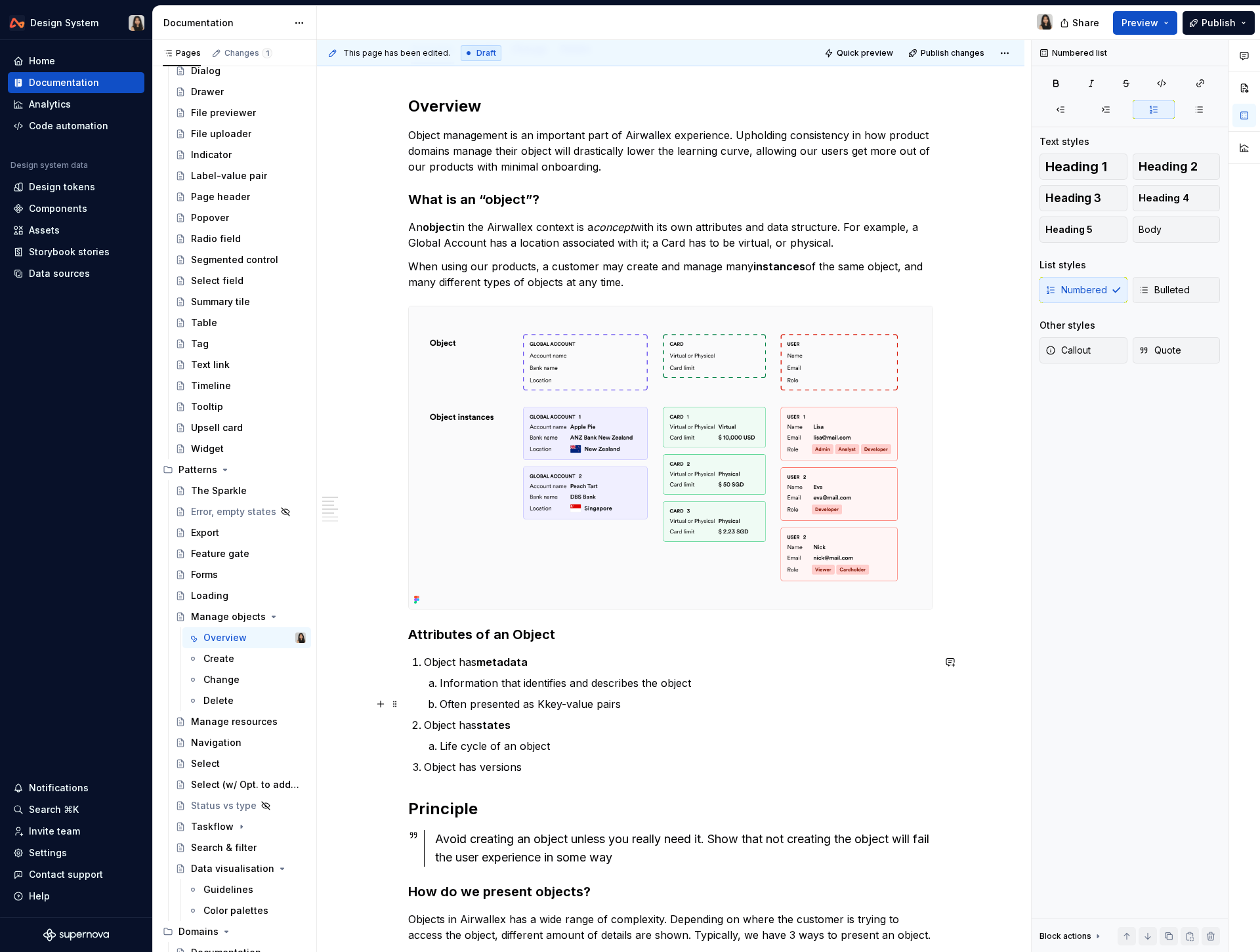
click at [546, 703] on p "Often presented as Kkey-value pairs" at bounding box center [686, 703] width 493 height 16
click at [475, 680] on p "Information that identifies and describes the object" at bounding box center [686, 683] width 493 height 16
click at [572, 789] on div "Overview Object management is an important part of Airwallex experience. Uphold…" at bounding box center [671, 832] width 525 height 1474
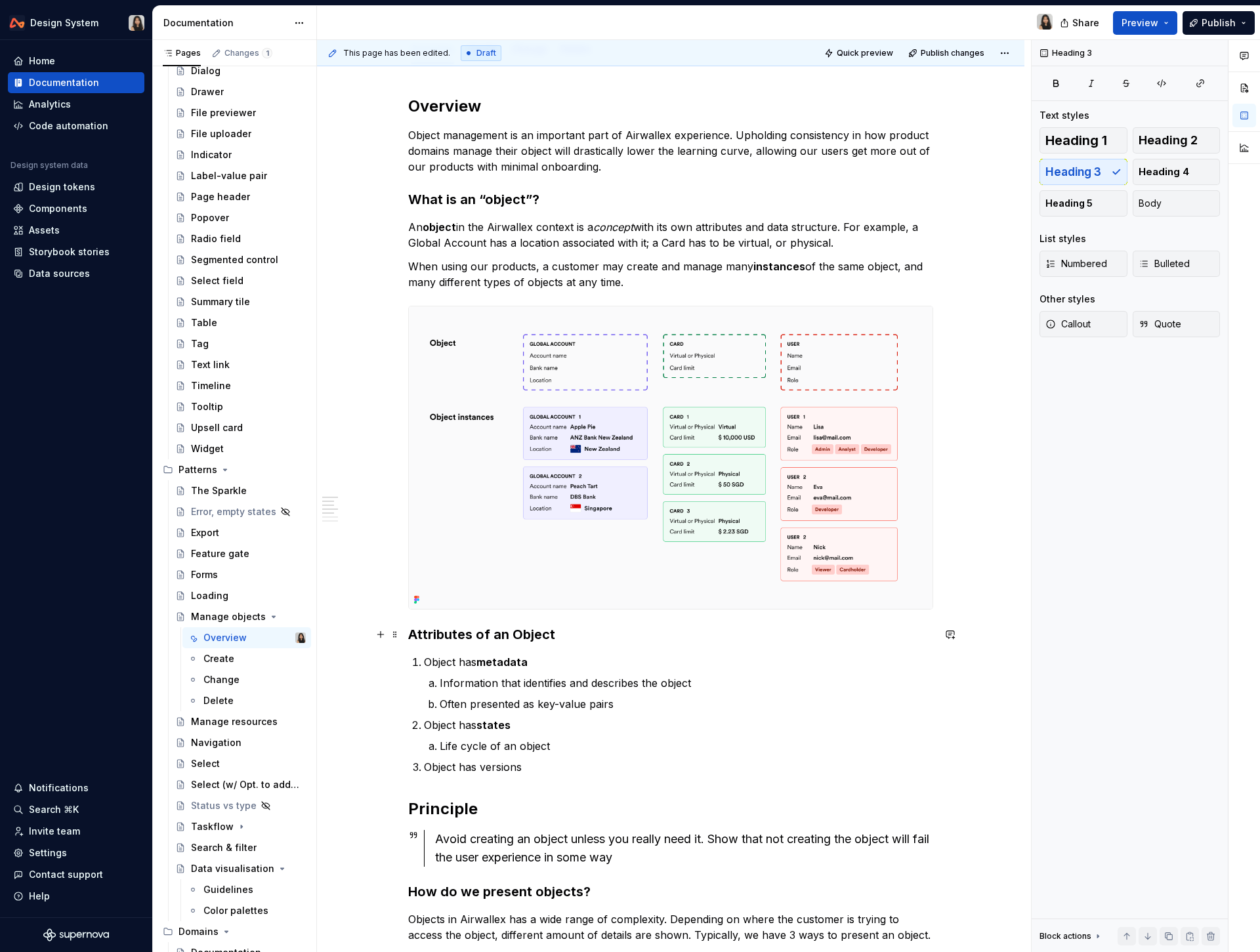
click at [540, 636] on h3 "Attributes of an Object" at bounding box center [671, 634] width 525 height 18
click at [544, 633] on h3 "Attributes of an Object" at bounding box center [671, 634] width 525 height 18
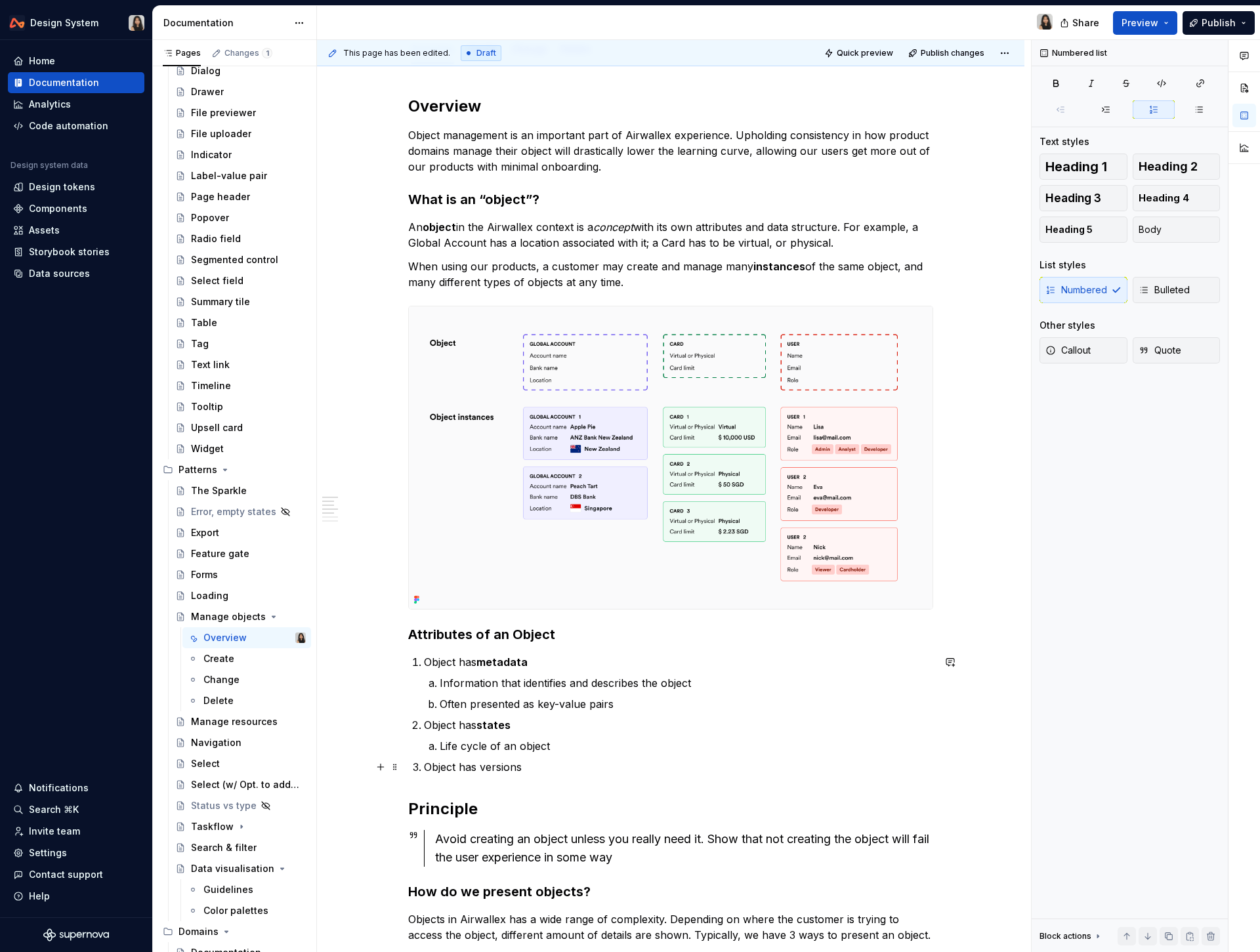
click at [571, 768] on p "Object has versions" at bounding box center [678, 767] width 509 height 16
click at [507, 766] on p "Object has versions" at bounding box center [678, 767] width 509 height 16
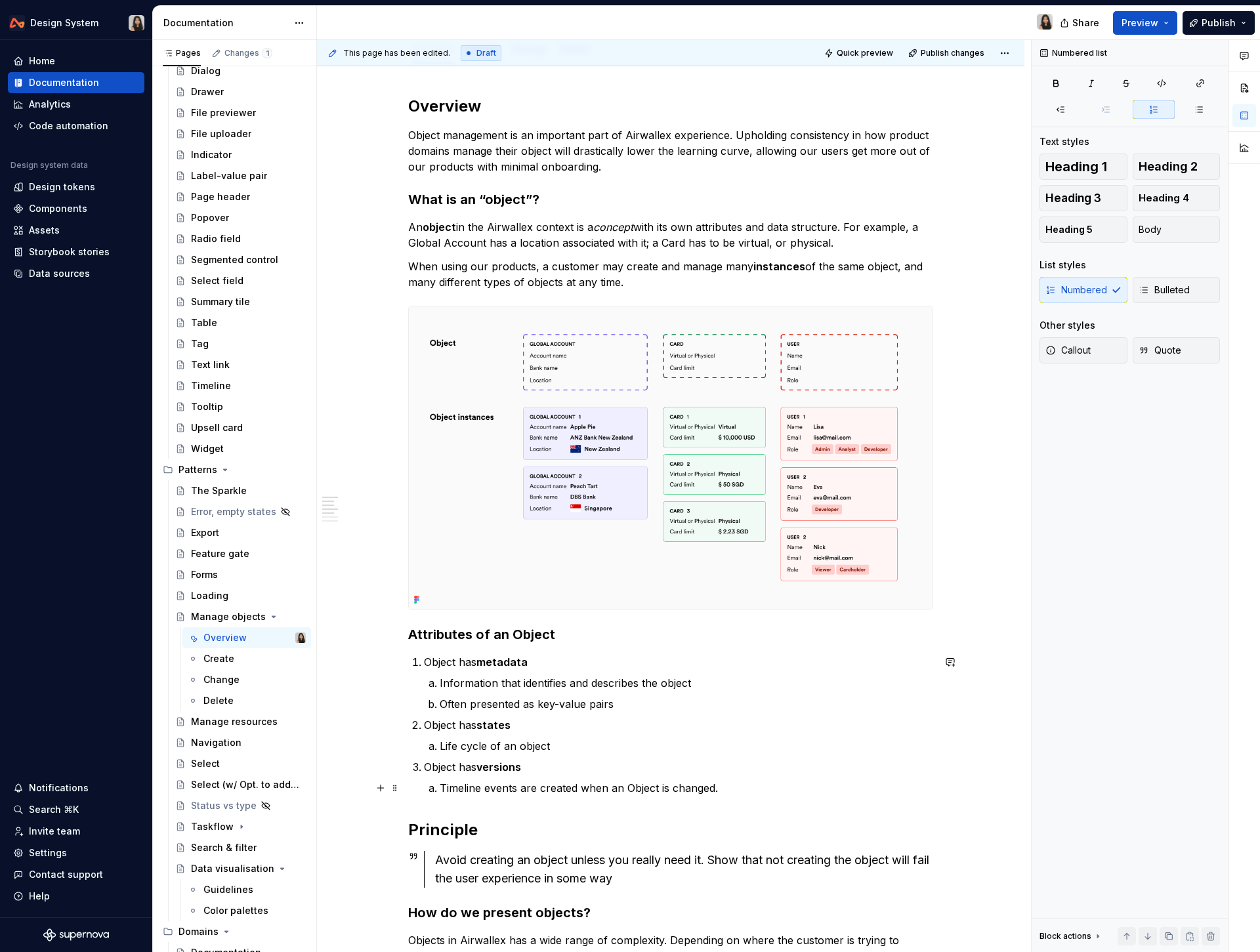
click at [636, 785] on p "Timeline events are created when an Object is changed." at bounding box center [686, 787] width 493 height 16
click at [714, 798] on div "Overview Object management is an important part of Airwallex experience. Uphold…" at bounding box center [671, 843] width 525 height 1494
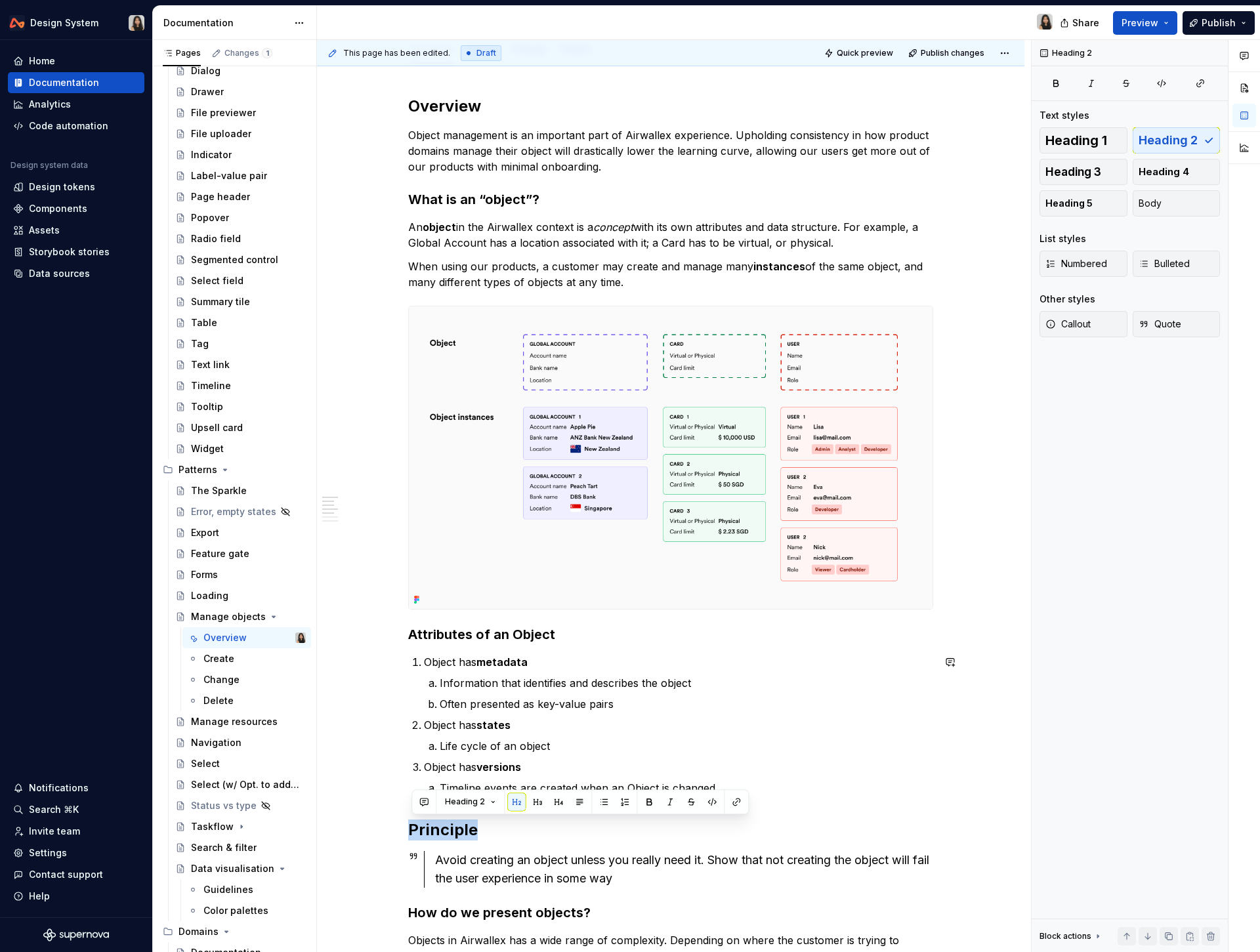
click at [714, 798] on div "Overview Object management is an important part of Airwallex experience. Uphold…" at bounding box center [671, 843] width 525 height 1494
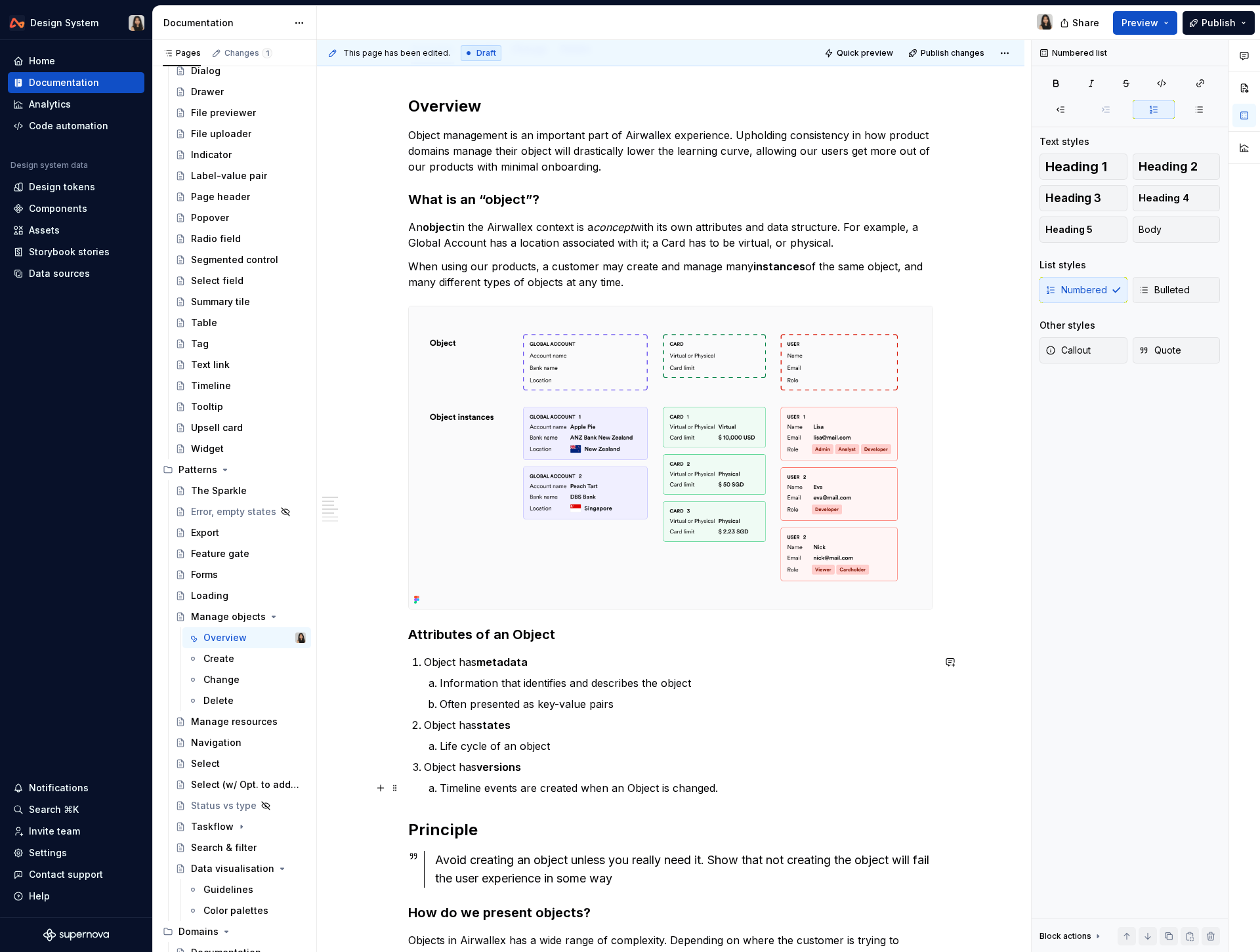
click at [798, 789] on p "Timeline events are created when an Object is changed." at bounding box center [686, 787] width 493 height 16
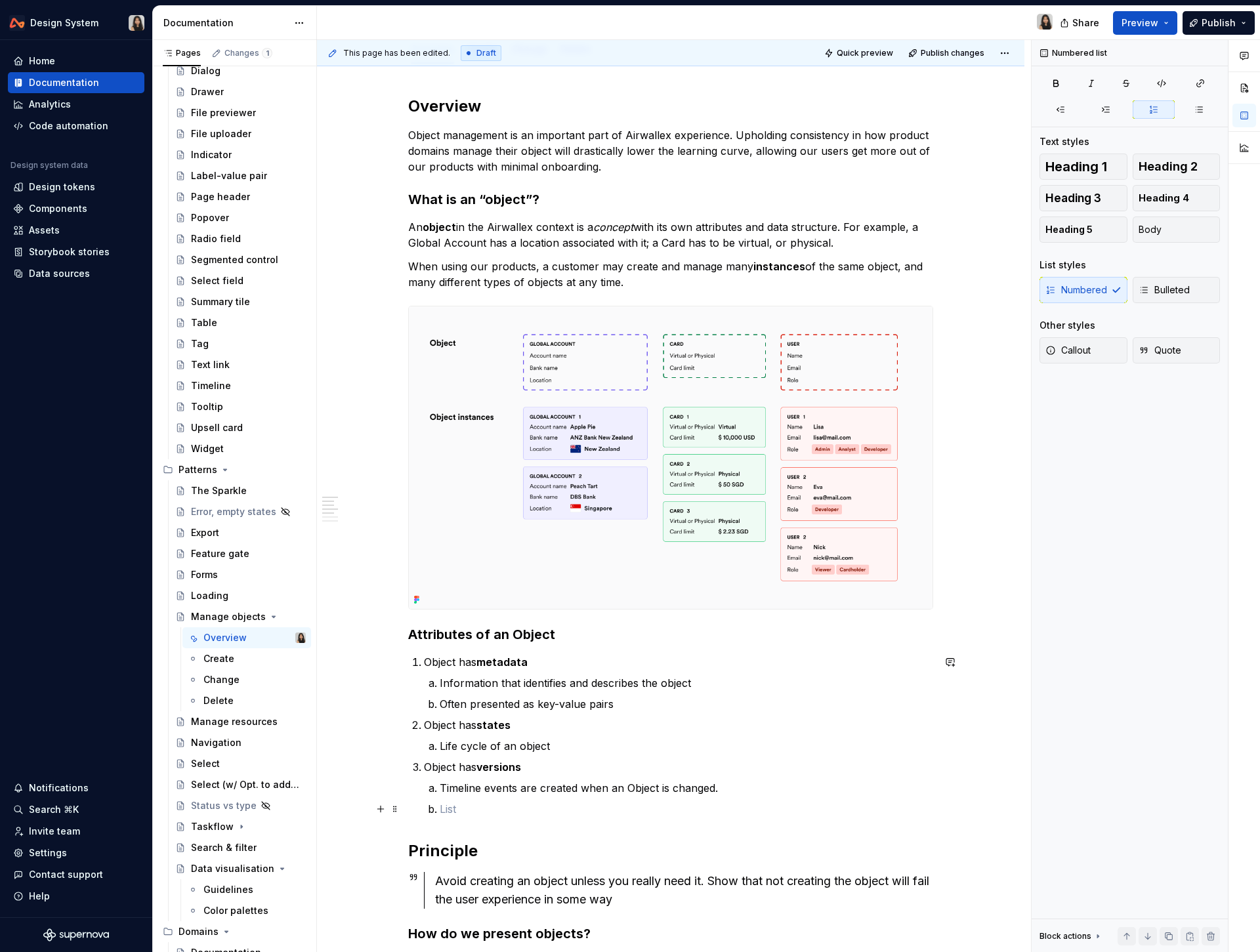
click at [598, 807] on p at bounding box center [686, 809] width 493 height 16
click at [528, 762] on p "Object has versions" at bounding box center [678, 767] width 509 height 16
click at [537, 768] on p "Object has versions" at bounding box center [678, 767] width 509 height 16
click at [535, 785] on p "Timeline events are created when an Object is changed." at bounding box center [686, 787] width 493 height 16
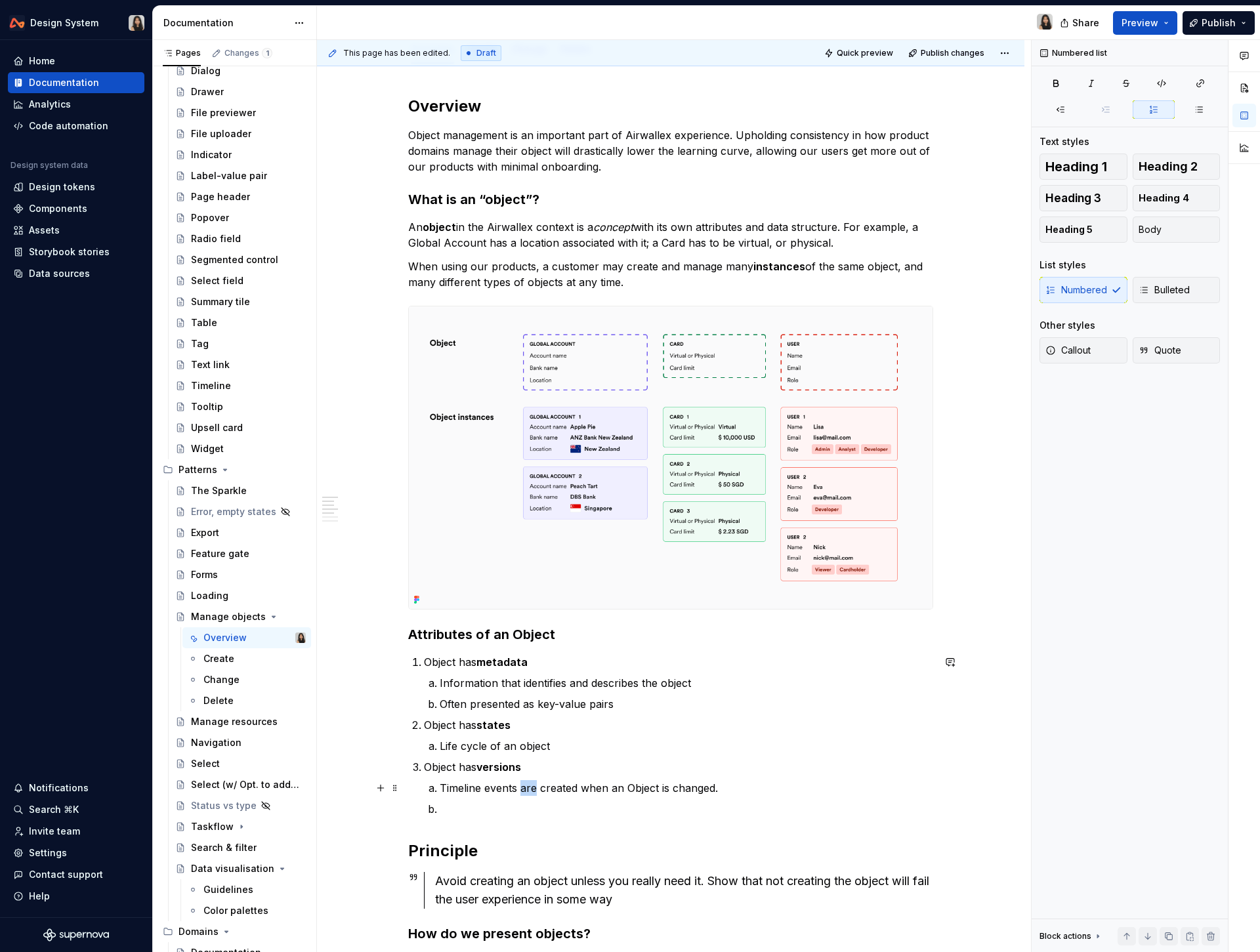
click at [535, 785] on p "Timeline events are created when an Object is changed." at bounding box center [686, 787] width 493 height 16
click at [520, 785] on p "Timeline events are created when an Object is changed." at bounding box center [686, 787] width 493 height 16
click at [572, 813] on p at bounding box center [686, 809] width 493 height 16
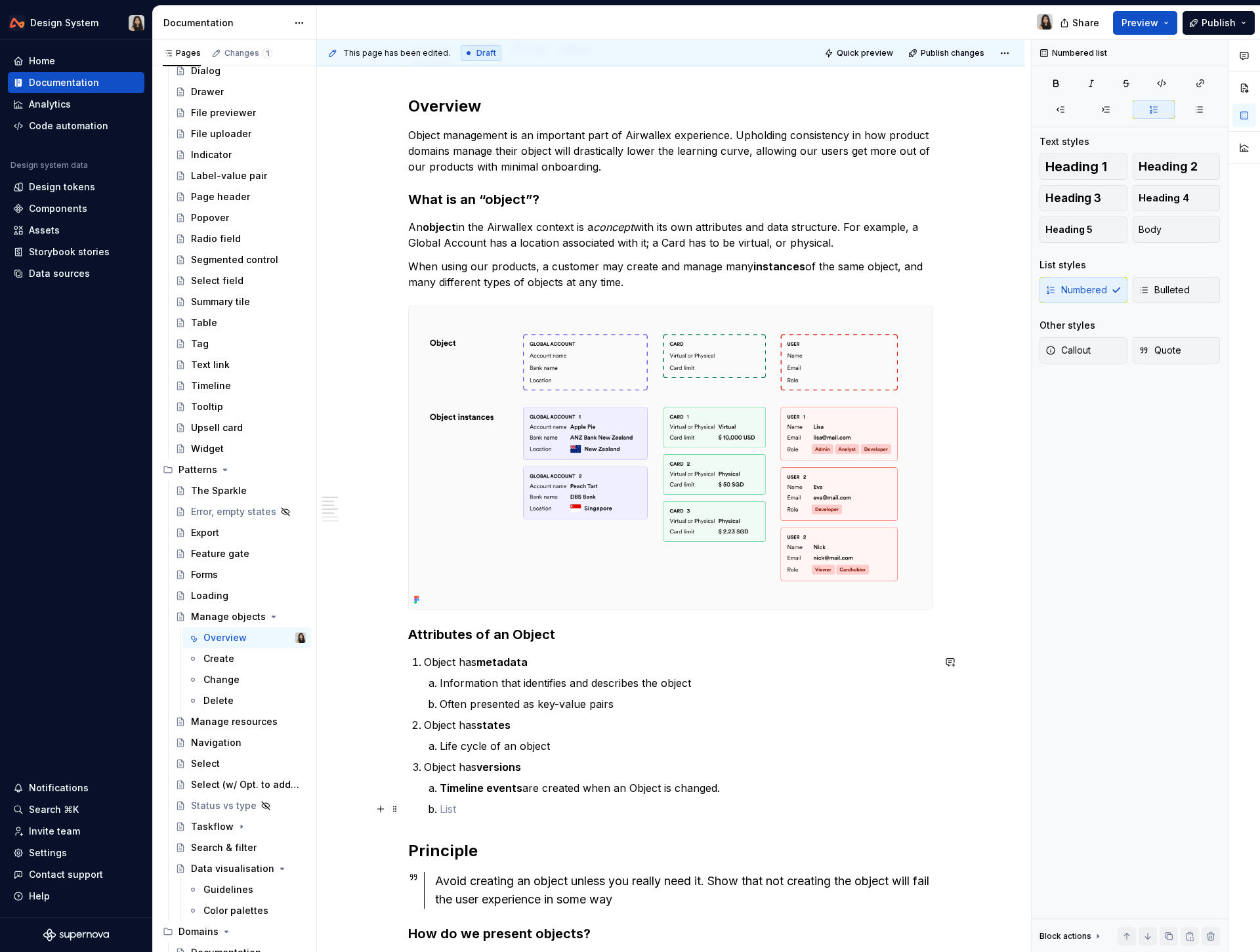
click at [695, 805] on p at bounding box center [686, 809] width 493 height 16
click at [711, 784] on p "Timeline events are created when an Object is changed." at bounding box center [686, 787] width 493 height 16
click at [678, 785] on p "Timeline events are created when an Object is changed." at bounding box center [686, 787] width 493 height 16
click at [538, 717] on p "Object has states" at bounding box center [678, 725] width 509 height 16
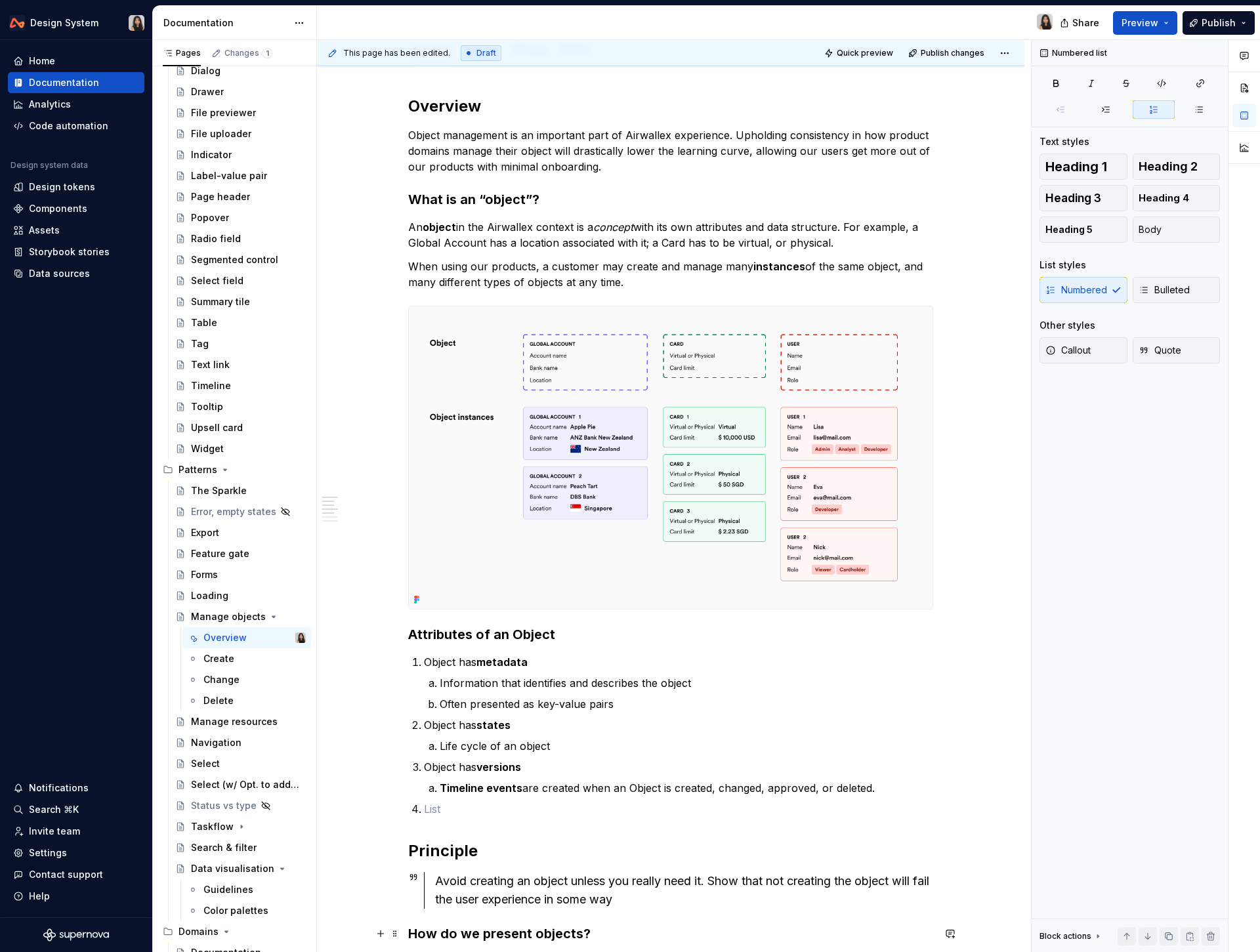
click at [538, 717] on p "Object has states" at bounding box center [678, 725] width 509 height 16
click at [467, 810] on p at bounding box center [678, 809] width 509 height 16
type textarea "*"
